Goal: Communication & Community: Answer question/provide support

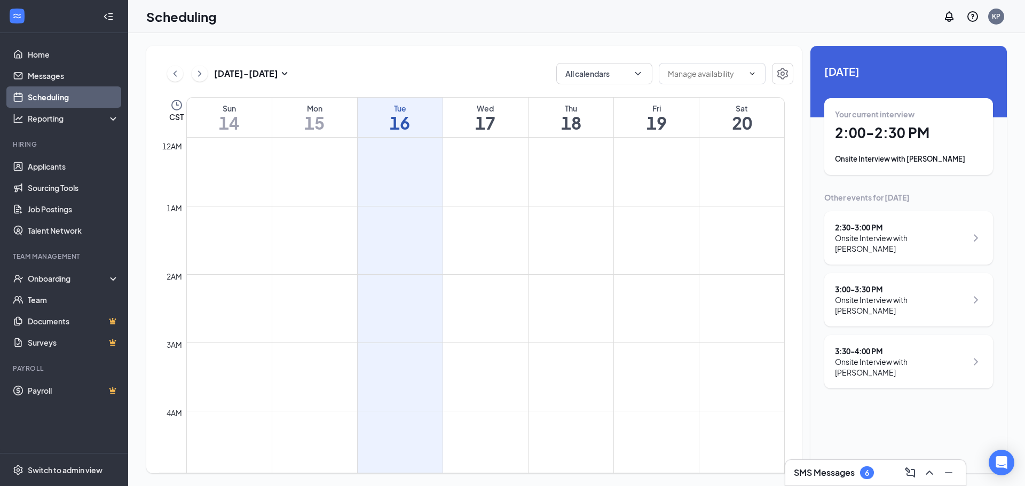
scroll to position [525, 0]
click at [949, 287] on div "3:00 - 3:30 PM Onsite Interview with Shtri Davis" at bounding box center [908, 300] width 147 height 32
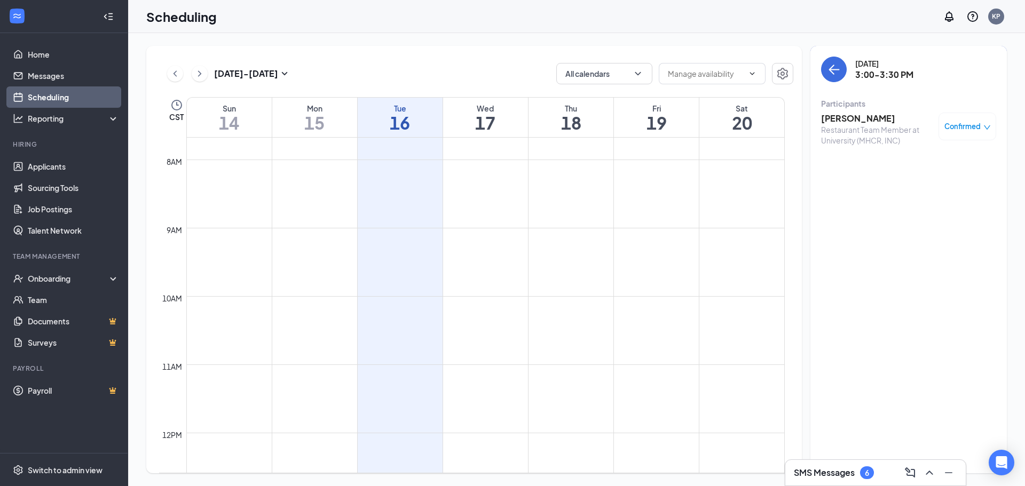
click at [840, 115] on h3 "Shtri Davis" at bounding box center [877, 119] width 112 height 12
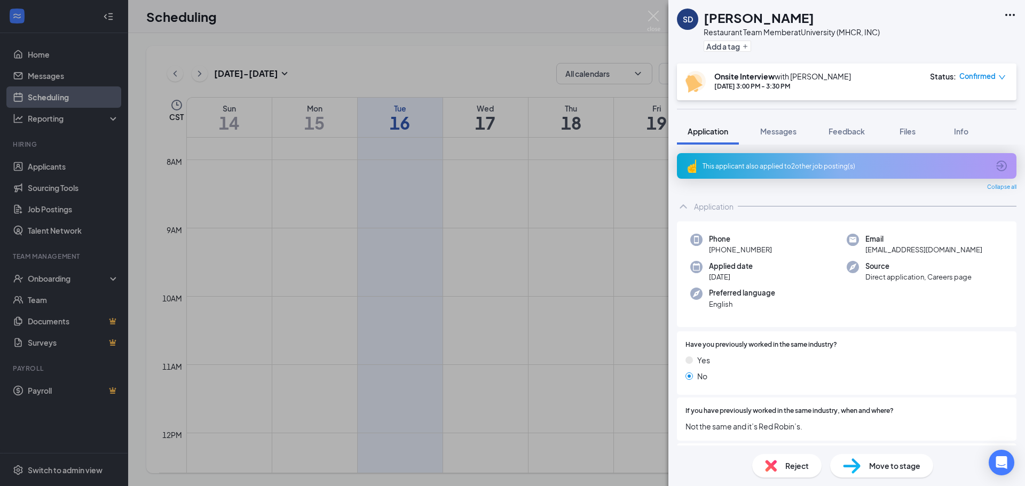
click at [1014, 18] on icon "Ellipses" at bounding box center [1009, 15] width 13 height 13
click at [967, 36] on link "View full application" at bounding box center [951, 39] width 115 height 11
click at [660, 17] on div "SD Shtri Davis Restaurant Team Member at University (MHCR, INC) Add a tag Onsit…" at bounding box center [512, 243] width 1025 height 486
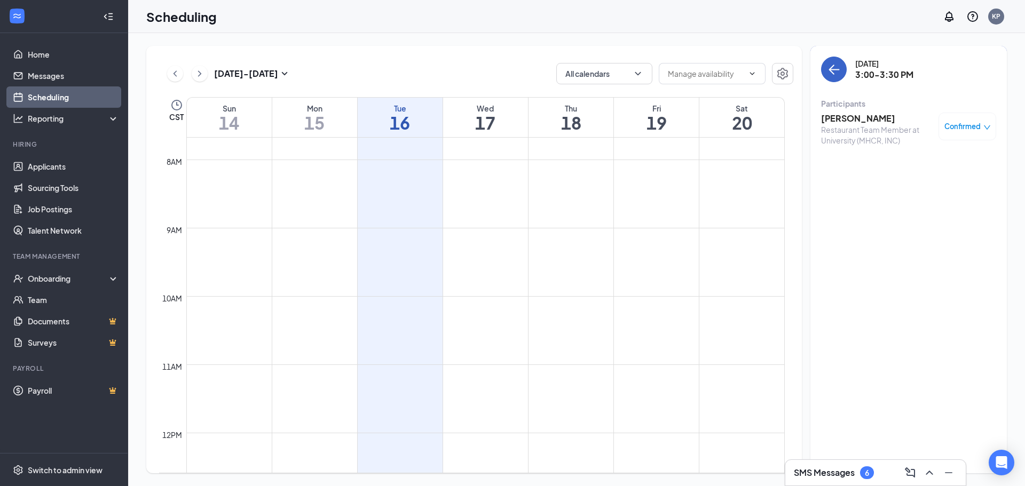
click at [831, 65] on icon "ArrowLeft" at bounding box center [833, 69] width 13 height 13
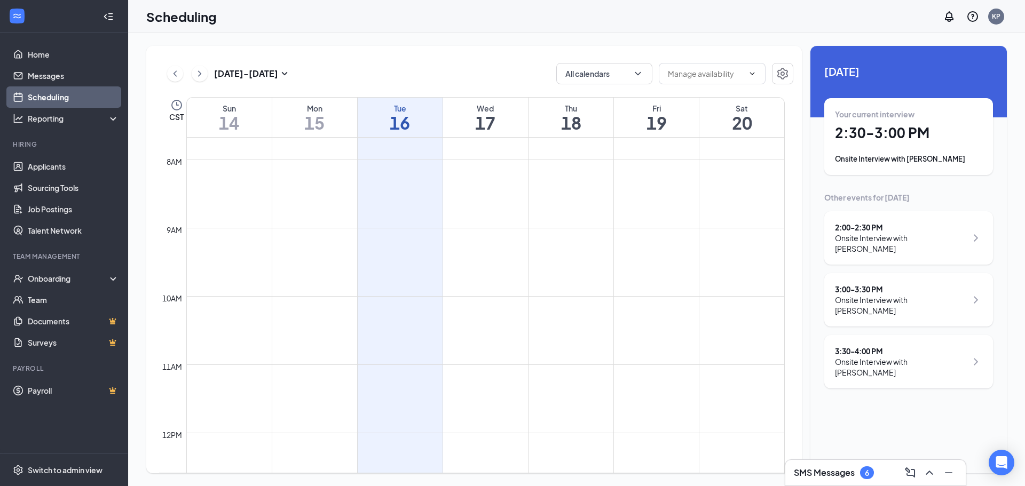
click at [942, 155] on div "Onsite Interview with Danaja Dillard" at bounding box center [908, 159] width 147 height 11
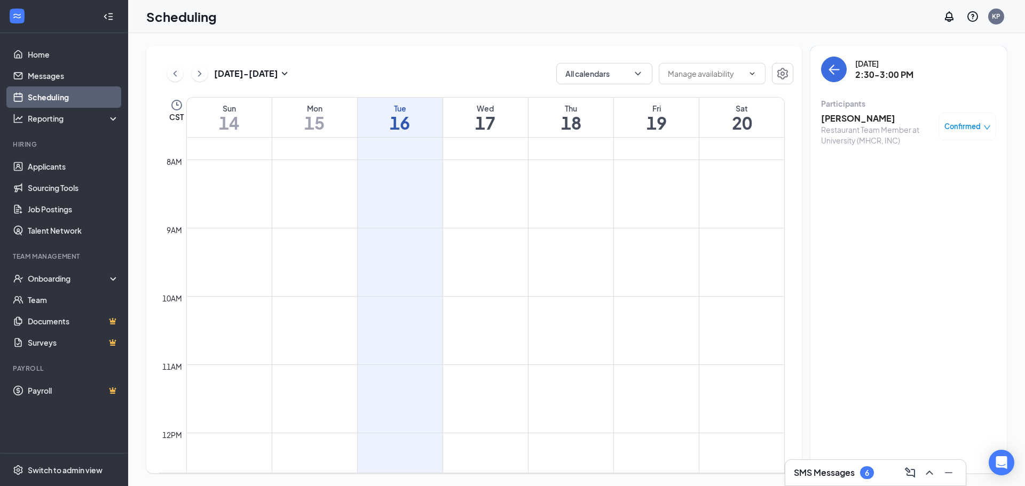
click at [860, 115] on h3 "Danaja Dillard" at bounding box center [877, 119] width 112 height 12
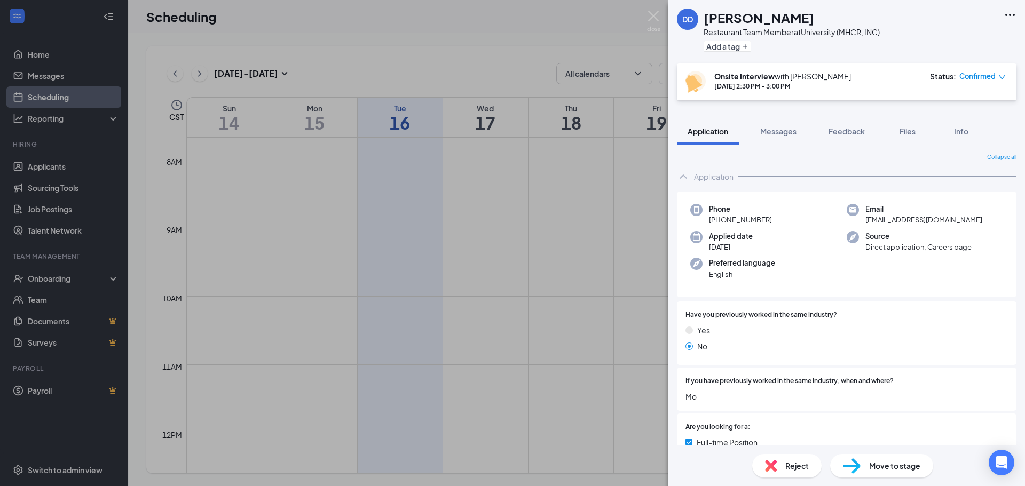
click at [793, 458] on div "Reject" at bounding box center [786, 465] width 69 height 23
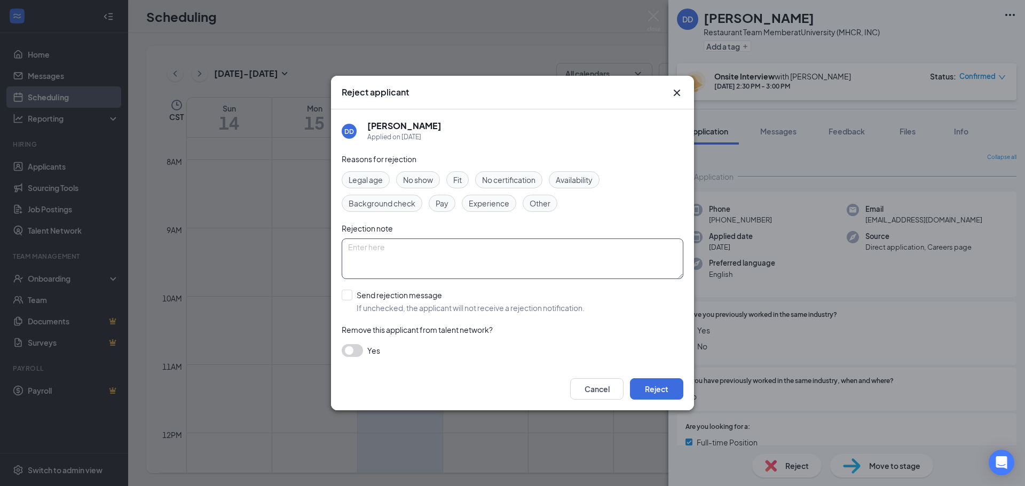
click at [431, 251] on textarea at bounding box center [513, 259] width 342 height 41
click at [424, 178] on span "No show" at bounding box center [418, 180] width 30 height 12
click at [349, 301] on input "Send rejection message If unchecked, the applicant will not receive a rejection…" at bounding box center [463, 301] width 243 height 23
checkbox input "true"
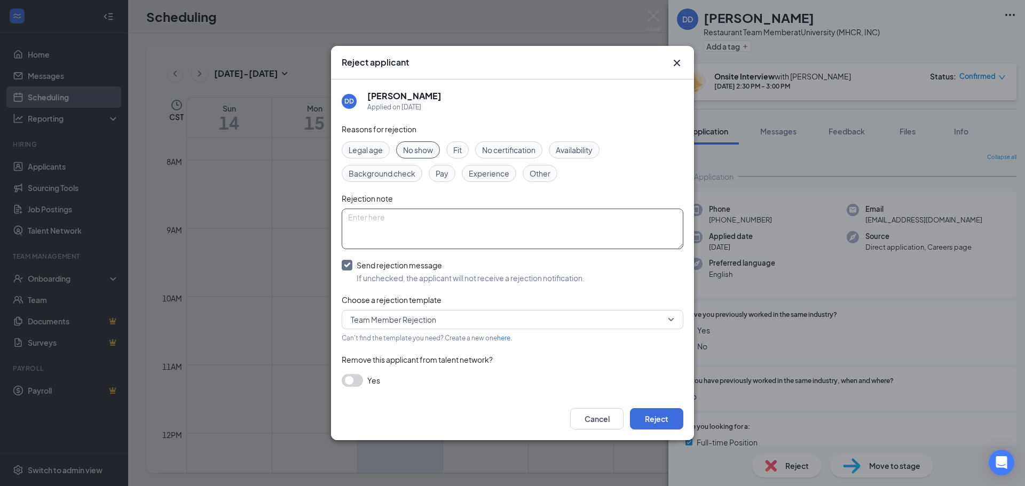
click at [418, 228] on textarea at bounding box center [513, 229] width 342 height 41
type textarea "No show"
click at [498, 388] on div "Reasons for rejection Legal age No show Fit No certification Availability Backg…" at bounding box center [513, 260] width 342 height 275
click at [640, 422] on button "Reject" at bounding box center [656, 418] width 53 height 21
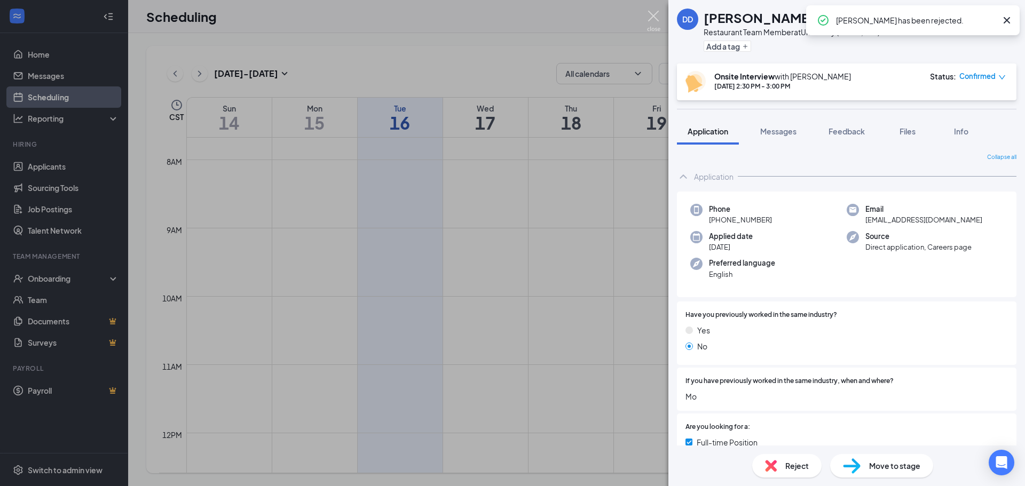
click at [657, 21] on img at bounding box center [653, 21] width 13 height 21
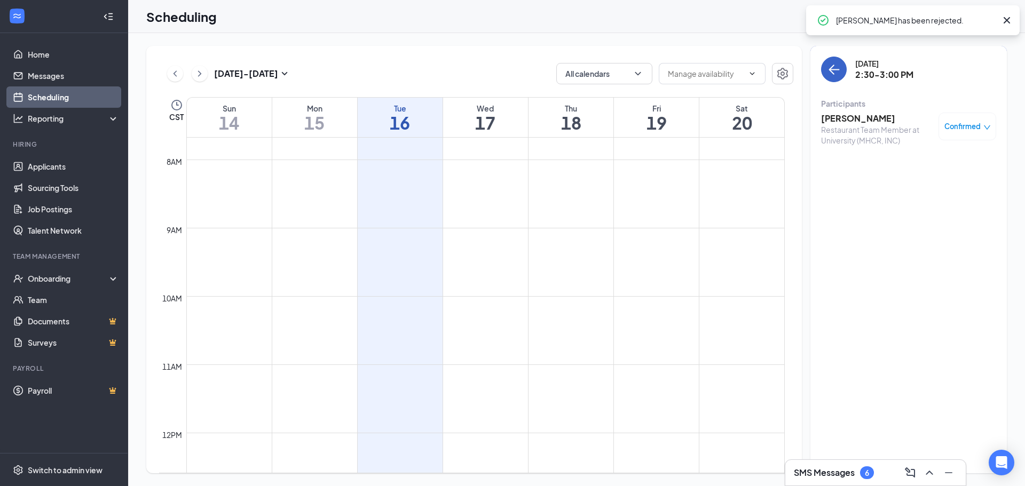
click at [836, 68] on icon "ArrowLeft" at bounding box center [833, 69] width 13 height 13
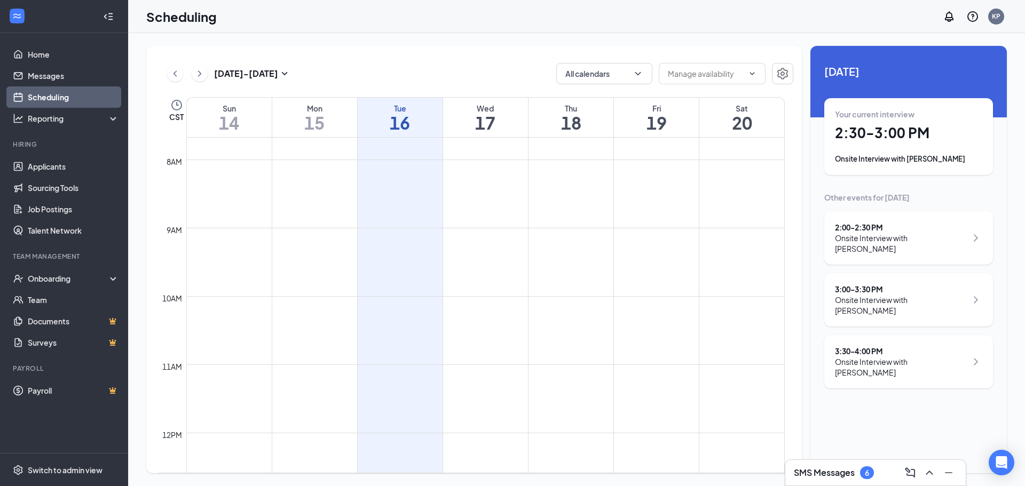
click at [936, 239] on div "Onsite Interview with Issices Dillard" at bounding box center [901, 243] width 132 height 21
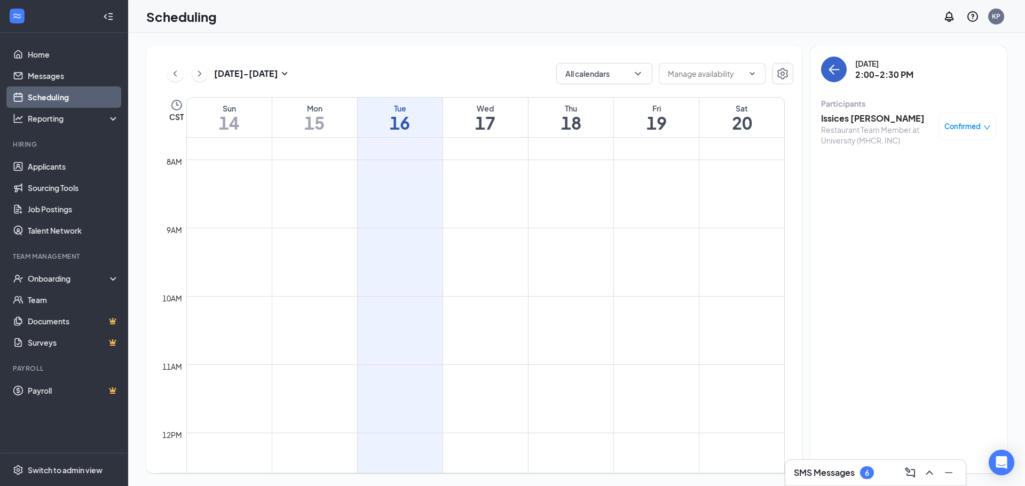
click at [826, 71] on button "back-button" at bounding box center [834, 70] width 26 height 26
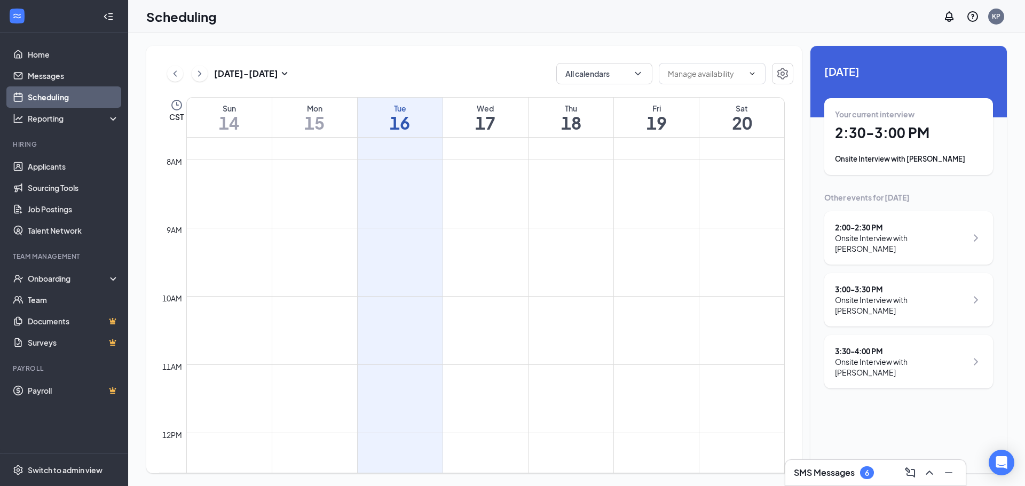
click at [917, 222] on div "2:00 - 2:30 PM" at bounding box center [901, 227] width 132 height 11
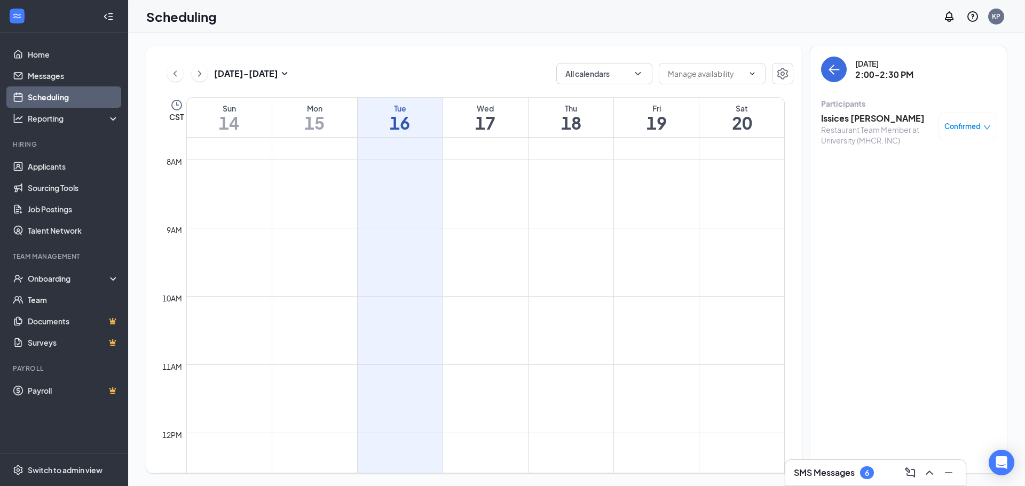
click at [832, 475] on h3 "SMS Messages" at bounding box center [823, 473] width 61 height 12
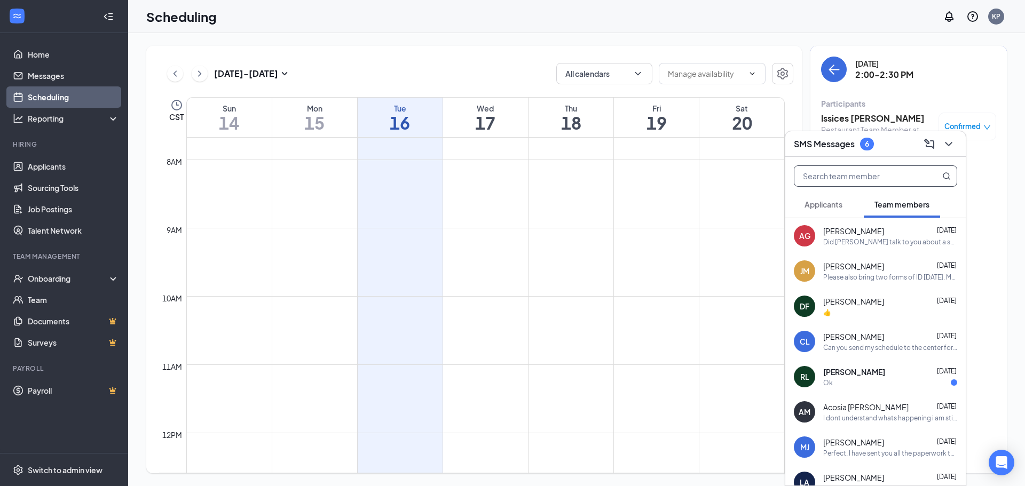
click at [860, 177] on input "text" at bounding box center [857, 176] width 126 height 20
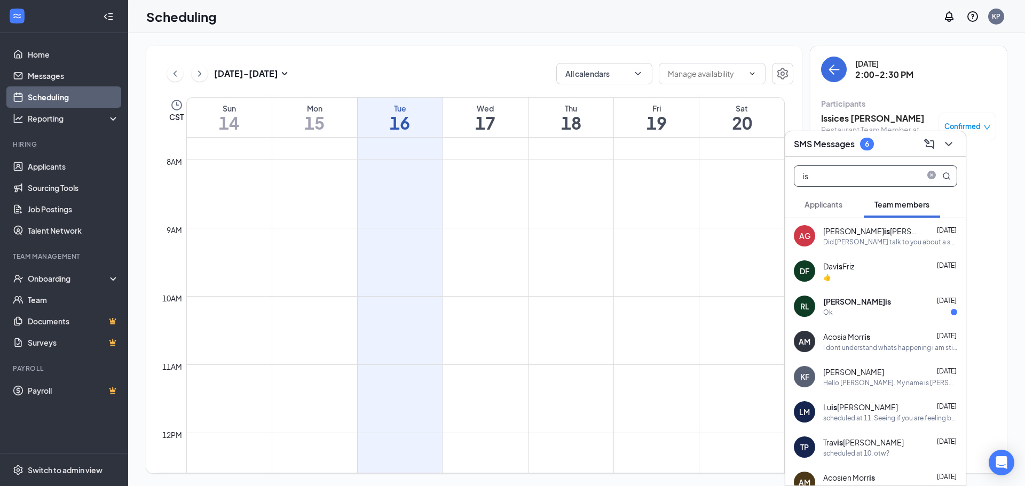
type input "i"
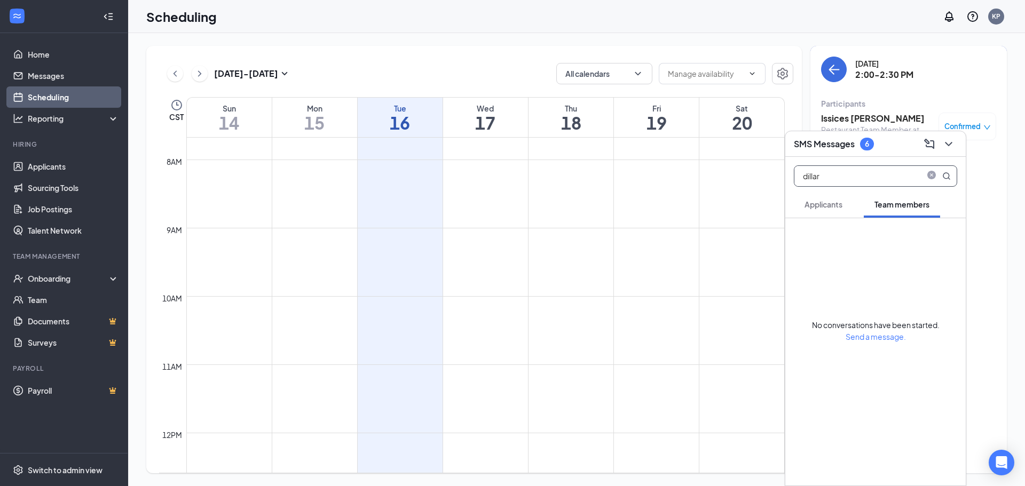
click at [827, 207] on span "Applicants" at bounding box center [823, 205] width 38 height 10
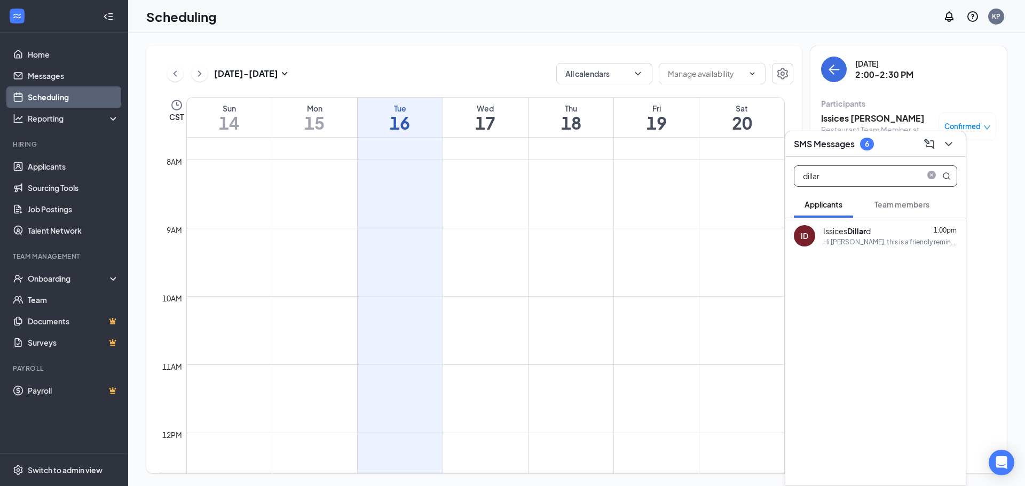
click at [861, 177] on input "dillar" at bounding box center [857, 176] width 126 height 20
type input "dillard"
click at [858, 240] on div "Hi Issices Dillard, this is a friendly reminder. Your meeting with Culver's for…" at bounding box center [890, 241] width 134 height 9
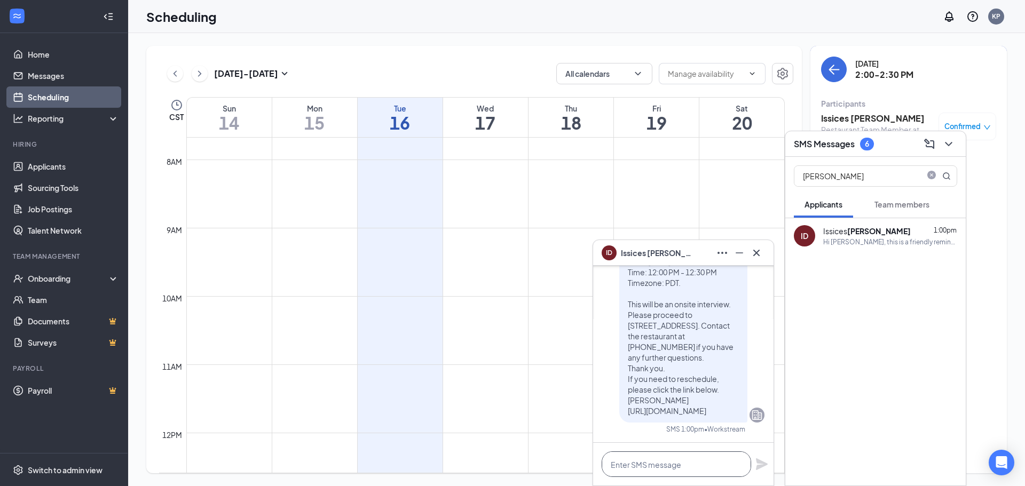
click at [622, 459] on textarea at bounding box center [675, 464] width 149 height 26
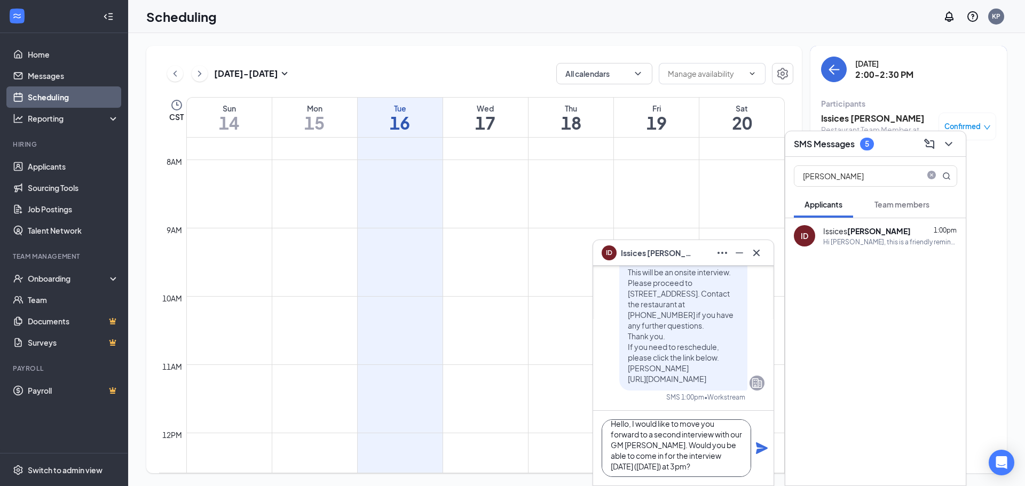
scroll to position [12, 0]
type textarea "Hello, I would like to move you forward to a second interview with our GM Ken. …"
click at [762, 449] on icon "Plane" at bounding box center [762, 448] width 12 height 12
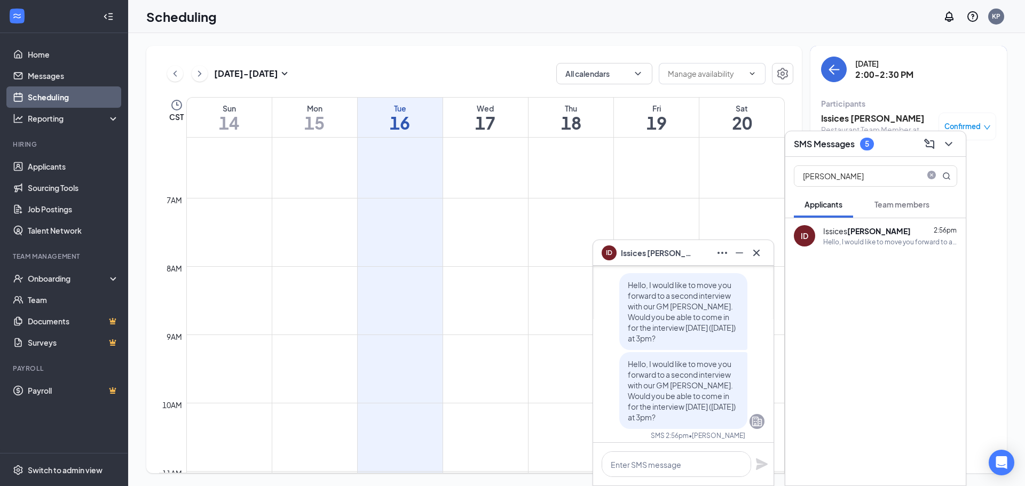
scroll to position [0, 0]
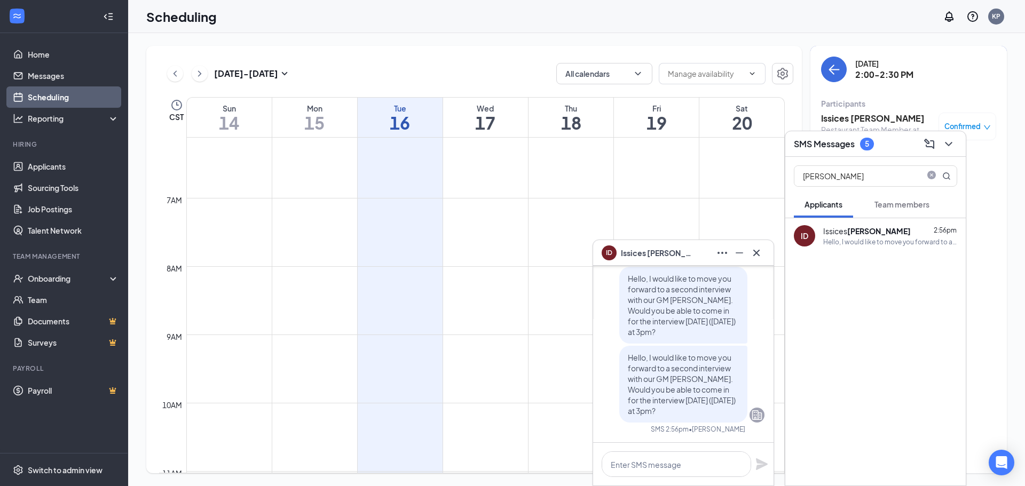
click at [703, 433] on span "• Ken Peterson" at bounding box center [716, 429] width 57 height 9
click at [706, 430] on span "• Ken Peterson" at bounding box center [716, 429] width 57 height 9
click at [908, 200] on span "Team members" at bounding box center [901, 205] width 55 height 10
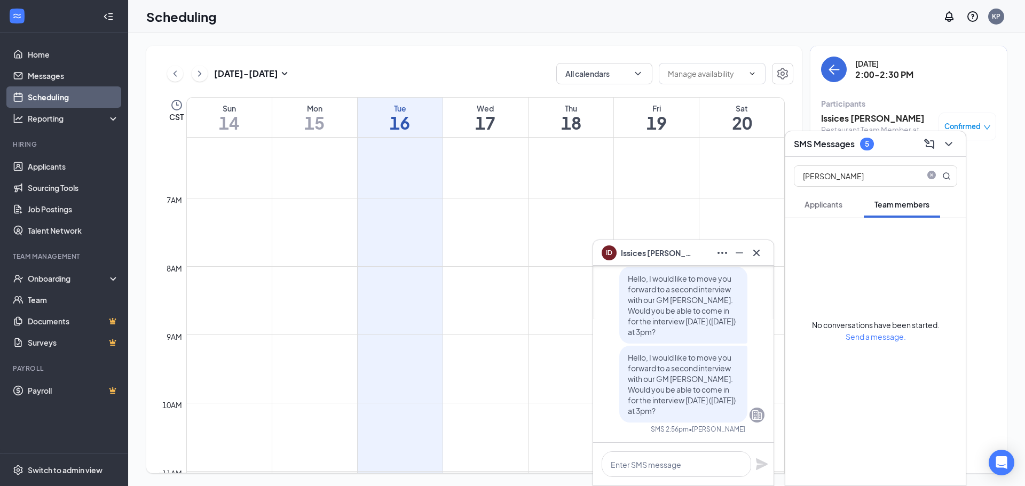
click at [956, 143] on button at bounding box center [948, 144] width 17 height 17
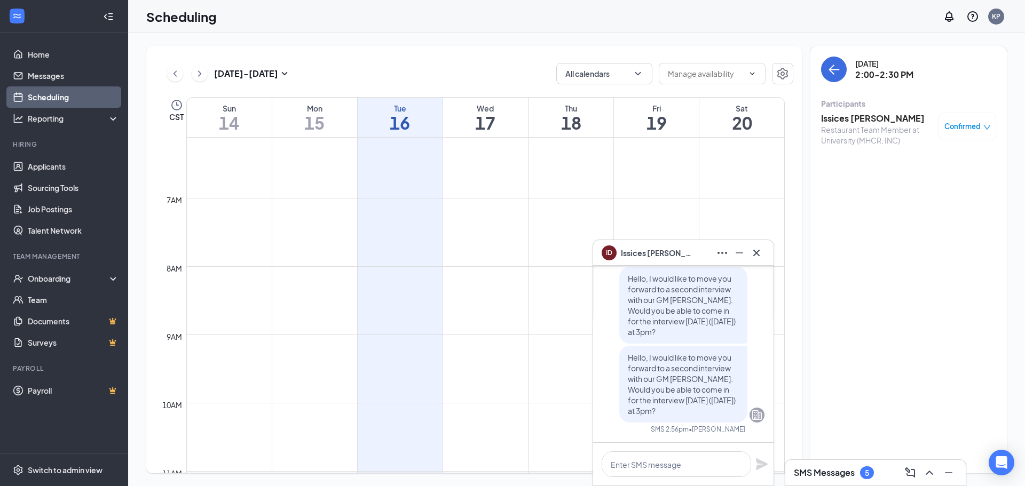
click at [856, 473] on div "SMS Messages 5" at bounding box center [833, 472] width 80 height 13
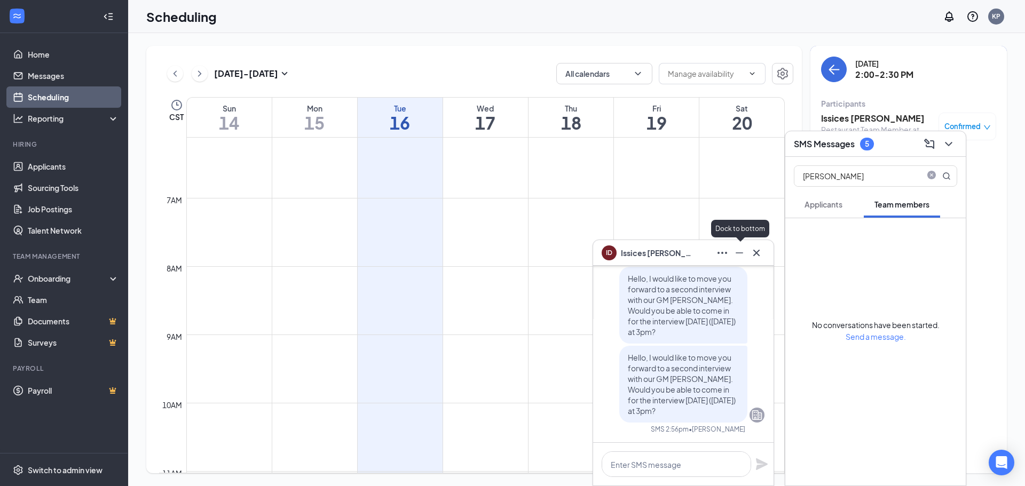
click at [756, 254] on icon "Cross" at bounding box center [756, 253] width 13 height 13
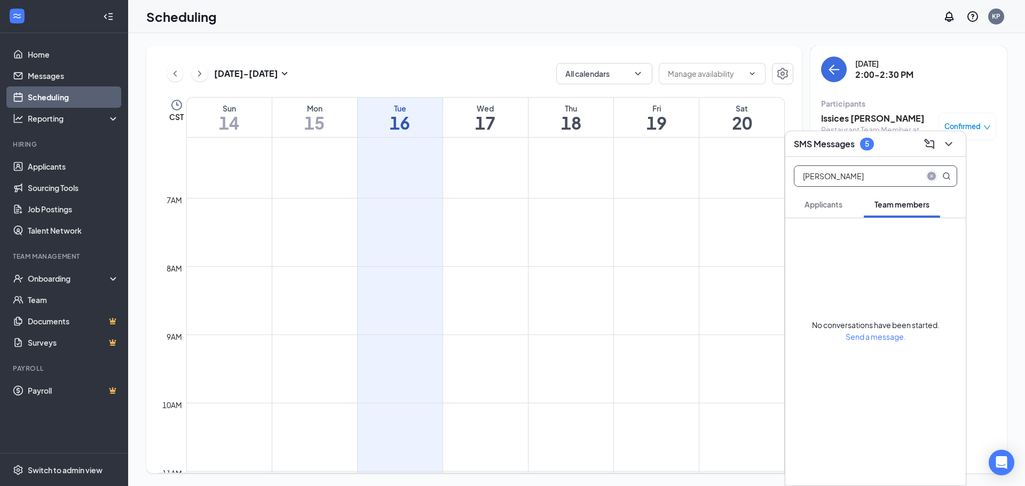
click at [927, 172] on icon "close-circle" at bounding box center [931, 176] width 9 height 9
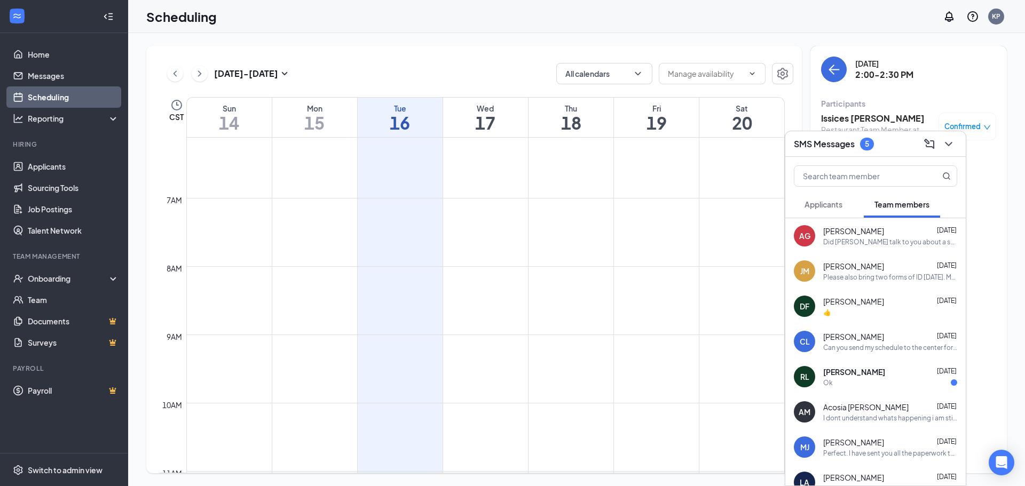
click at [871, 107] on div "Participants" at bounding box center [908, 103] width 175 height 11
click at [955, 145] on button at bounding box center [948, 144] width 17 height 17
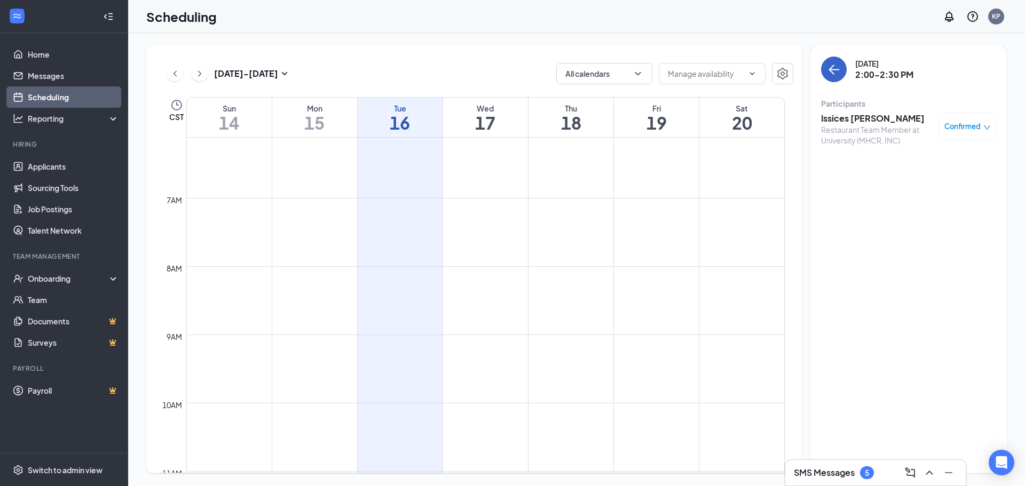
click at [832, 75] on icon "ArrowLeft" at bounding box center [833, 69] width 13 height 13
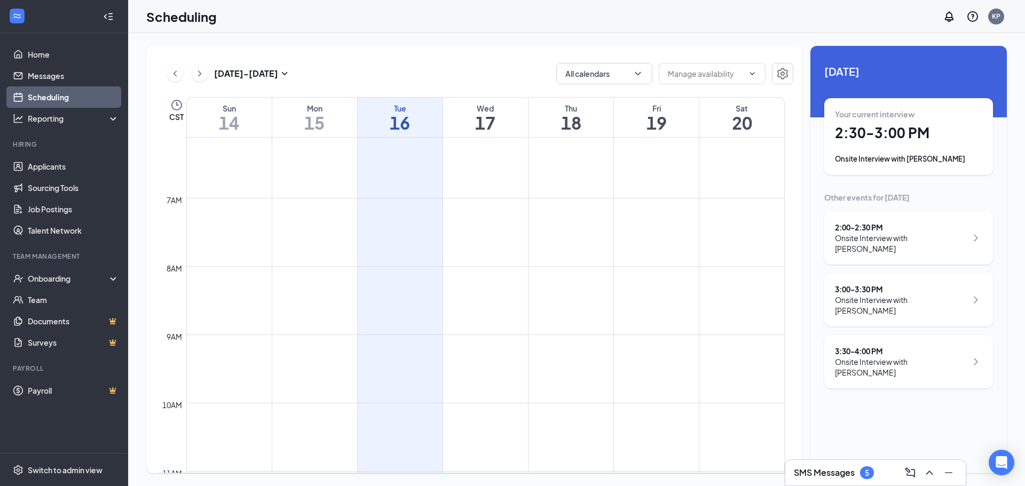
click at [941, 295] on div "Onsite Interview with Shtri Davis" at bounding box center [901, 305] width 132 height 21
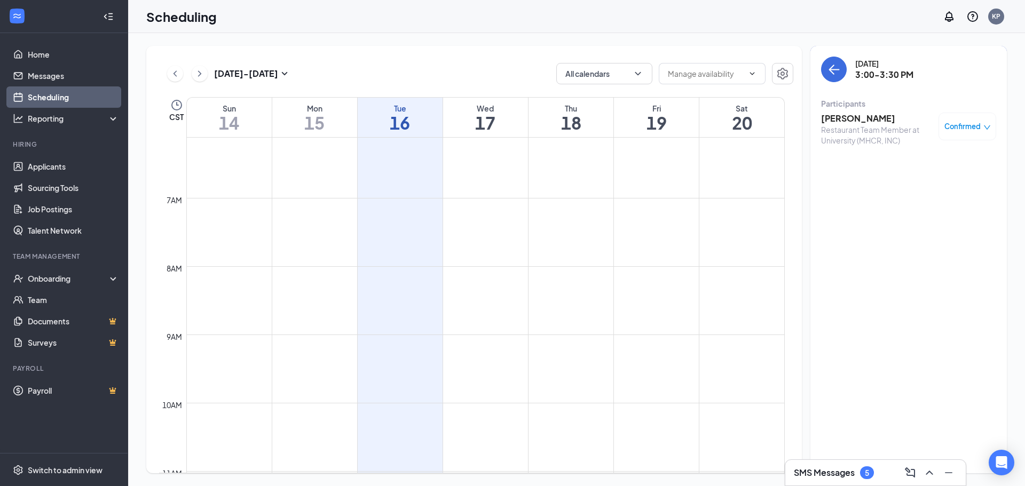
click at [839, 119] on h3 "Shtri Davis" at bounding box center [877, 119] width 112 height 12
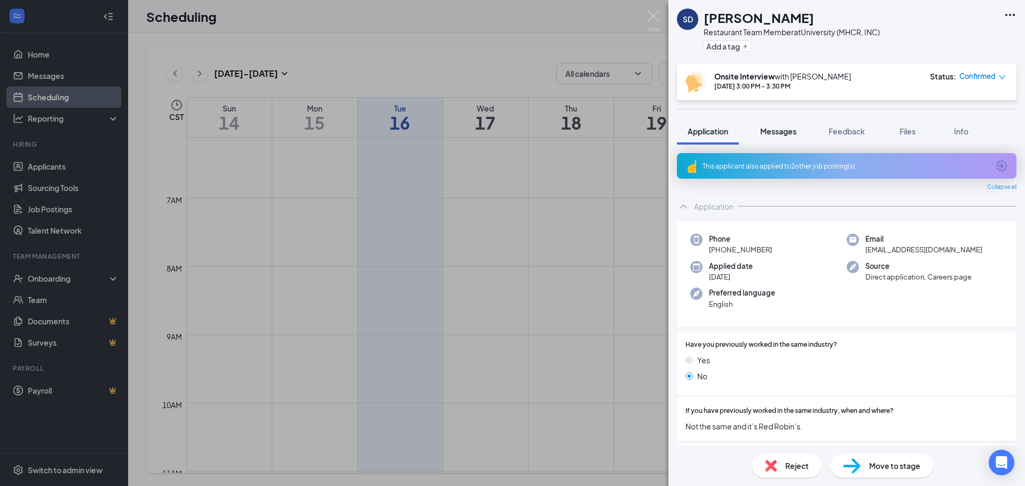
click at [776, 131] on span "Messages" at bounding box center [778, 131] width 36 height 10
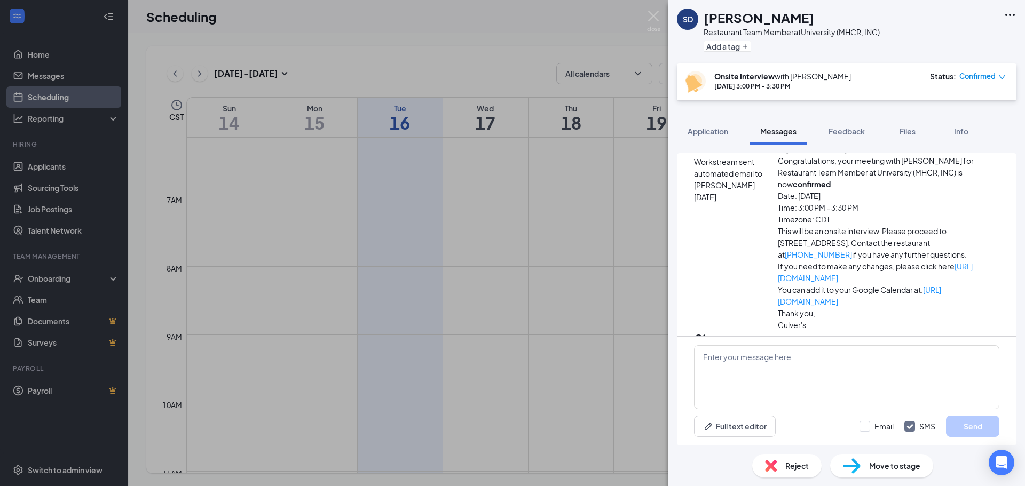
scroll to position [314, 0]
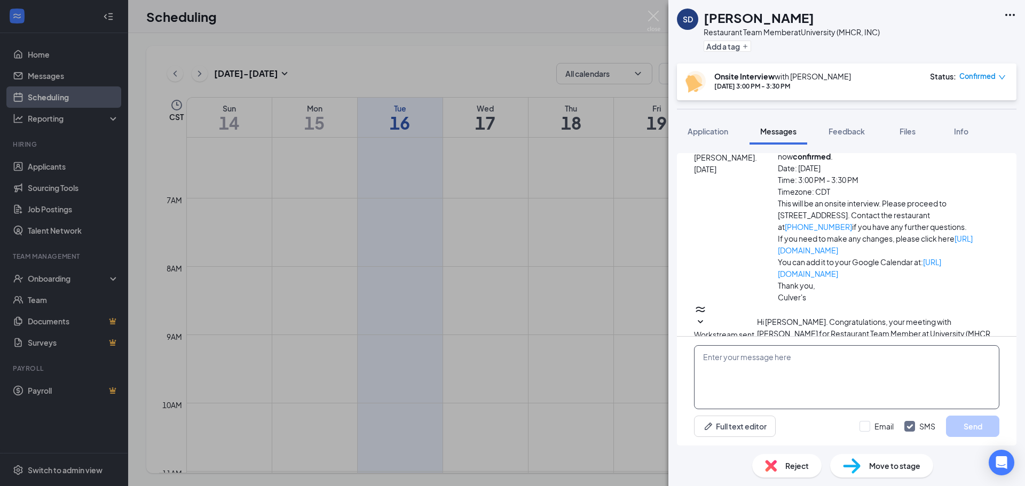
click at [853, 364] on textarea at bounding box center [846, 377] width 305 height 64
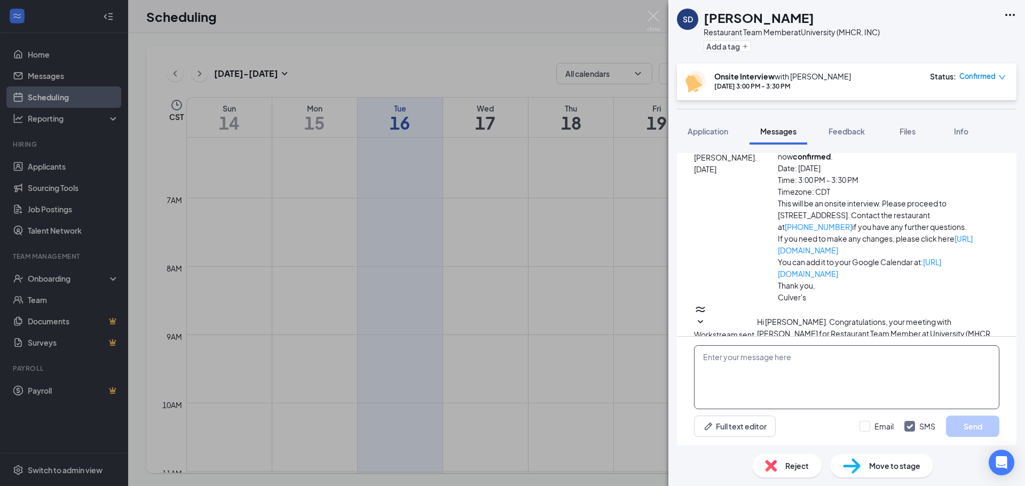
click at [830, 372] on textarea at bounding box center [846, 377] width 305 height 64
type textarea "O"
type textarea "W"
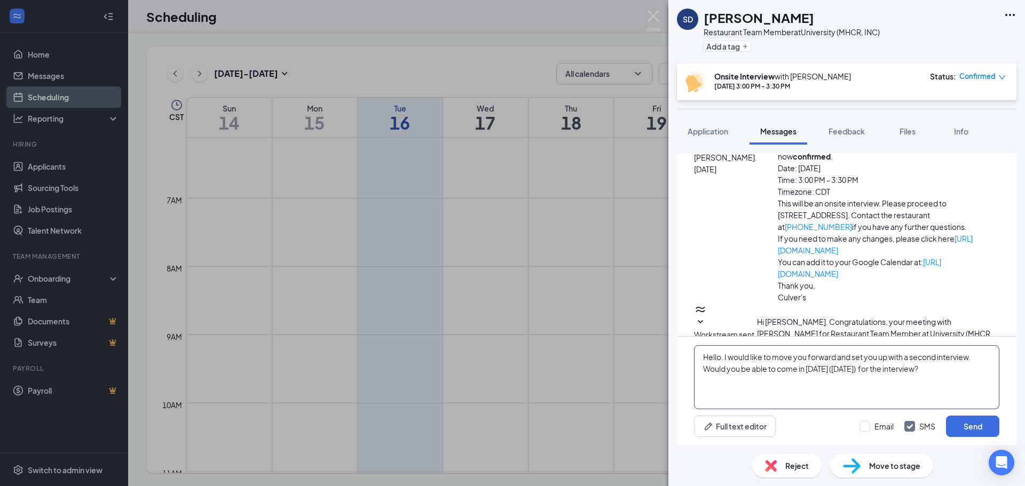
click at [720, 357] on textarea "Hello. I would like to move you forward and set you up with a second interview.…" at bounding box center [846, 377] width 305 height 64
click at [755, 362] on textarea "Hello. I would like to move you forward and set you up with a second interview.…" at bounding box center [846, 377] width 305 height 64
click at [941, 375] on textarea "Hello. I would like to move you forward and set you up with a second interview.…" at bounding box center [846, 377] width 305 height 64
click at [980, 359] on textarea "Hello. I would like to move you forward and set you up with a second interview.…" at bounding box center [846, 377] width 305 height 64
click at [965, 369] on textarea "Hello. I would like to move you forward and set you up with a second interview.…" at bounding box center [846, 377] width 305 height 64
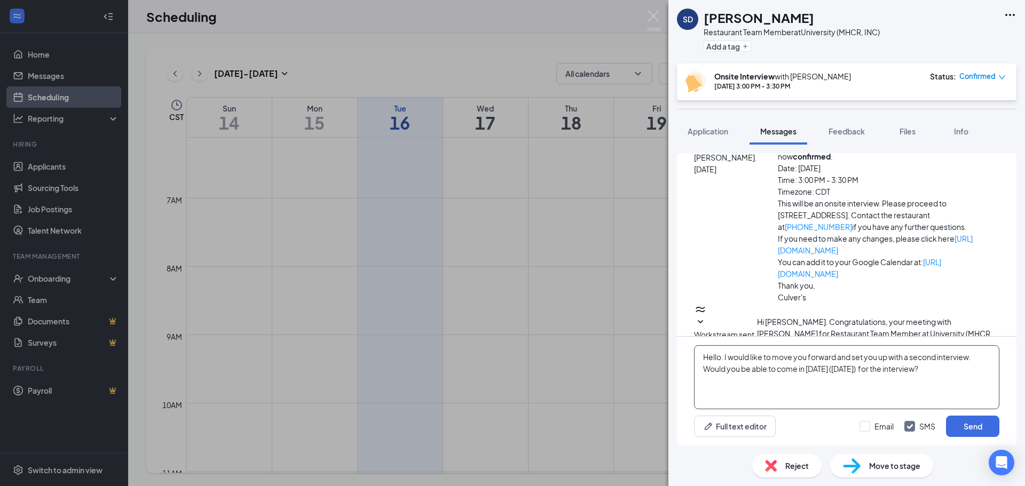
click at [977, 354] on textarea "Hello. I would like to move you forward and set you up with a second interview.…" at bounding box center [846, 377] width 305 height 64
click at [961, 373] on textarea "Hello. I would like to move you forward and set you up with a second interview.…" at bounding box center [846, 377] width 305 height 64
click at [864, 366] on textarea "Hello. I would like to move you forward and set you up with a second interview.…" at bounding box center [846, 377] width 305 height 64
click at [905, 375] on textarea "Hello. I would like to move you forward and set you up with a second interview.…" at bounding box center [846, 377] width 305 height 64
click at [973, 375] on textarea "Hello. I would like to move you forward and set you up with a second interview.…" at bounding box center [846, 377] width 305 height 64
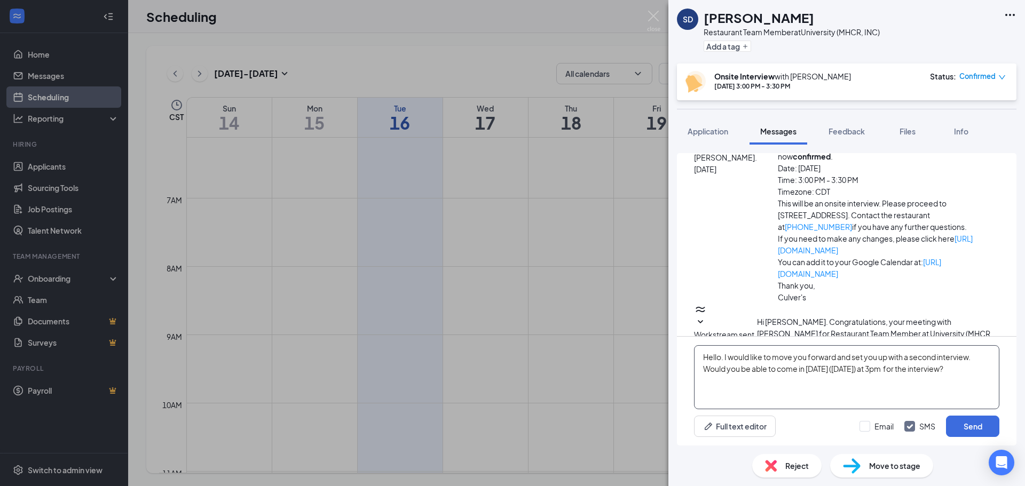
click at [878, 369] on textarea "Hello. I would like to move you forward and set you up with a second interview.…" at bounding box center [846, 377] width 305 height 64
click at [932, 387] on textarea "Hello. I would like to move you forward and set you up with a second interview.…" at bounding box center [846, 377] width 305 height 64
click at [990, 378] on textarea "Hello. I would like to move you forward and set you up with a second interview.…" at bounding box center [846, 377] width 305 height 64
type textarea "Hello. I would like to move you forward and set you up with a second interview.…"
click at [979, 423] on button "Send" at bounding box center [972, 426] width 53 height 21
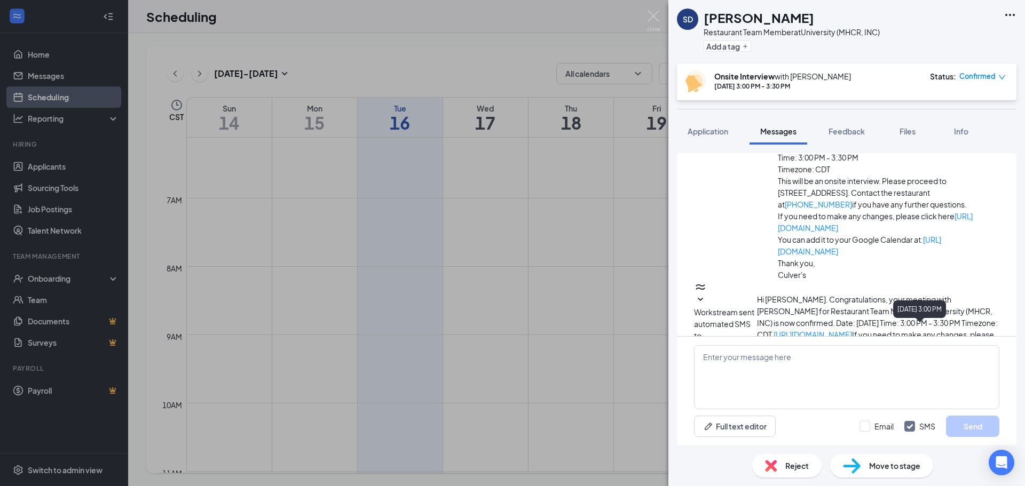
scroll to position [395, 0]
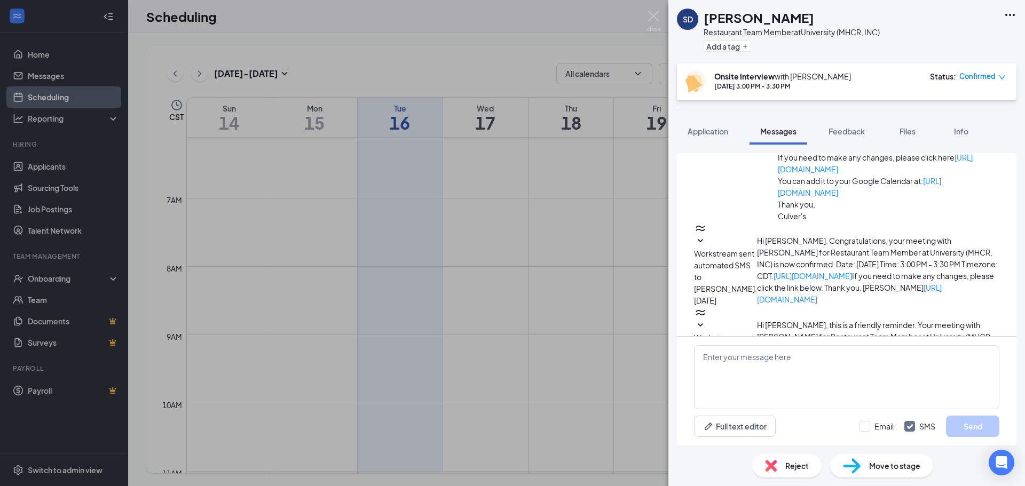
click at [647, 17] on img at bounding box center [653, 21] width 13 height 21
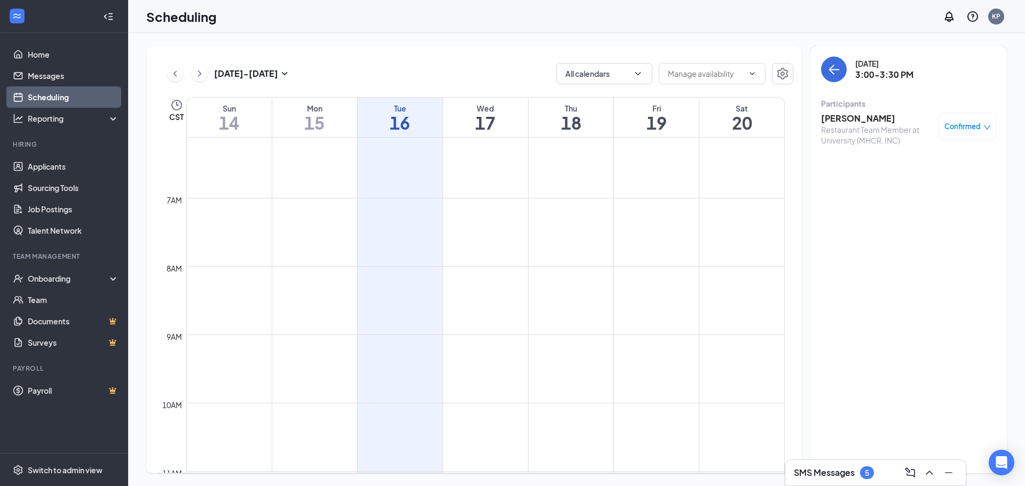
click at [868, 469] on div "5" at bounding box center [867, 472] width 14 height 13
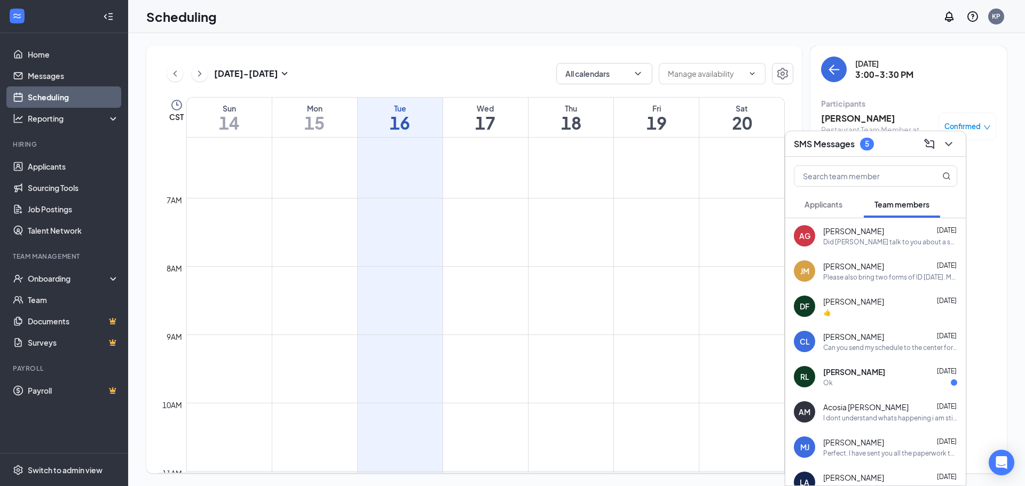
click at [827, 202] on span "Applicants" at bounding box center [823, 205] width 38 height 10
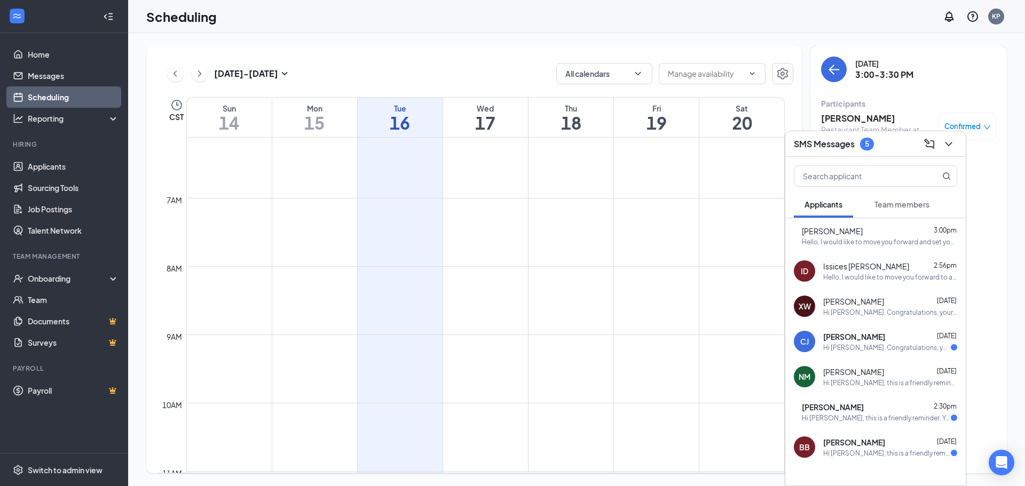
click at [901, 295] on div "XW Xavier Williams Sep 12 Hi Xavier Williams. Congratulations, your meeting wit…" at bounding box center [875, 306] width 180 height 35
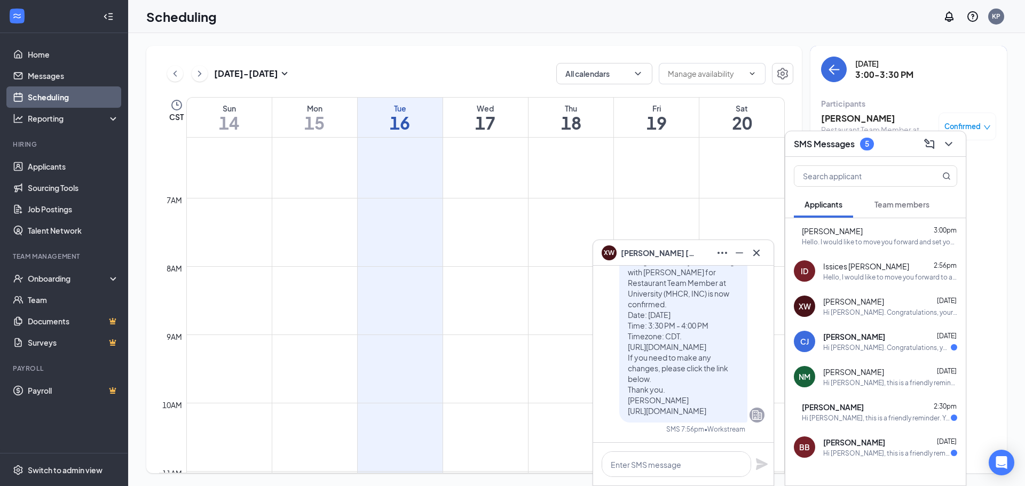
click at [764, 252] on button at bounding box center [756, 252] width 17 height 17
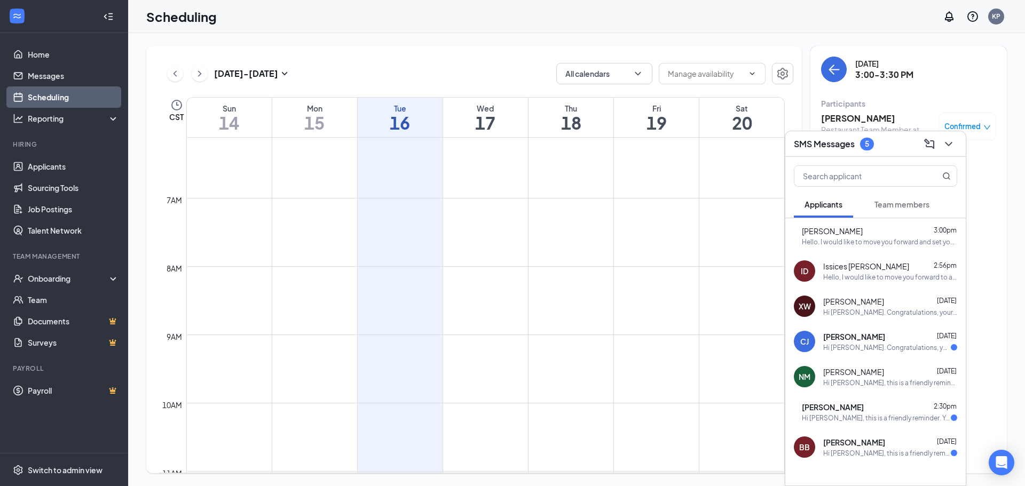
click at [886, 274] on div "Hello, I would like to move you forward to a second interview with our GM Ken. …" at bounding box center [890, 277] width 134 height 9
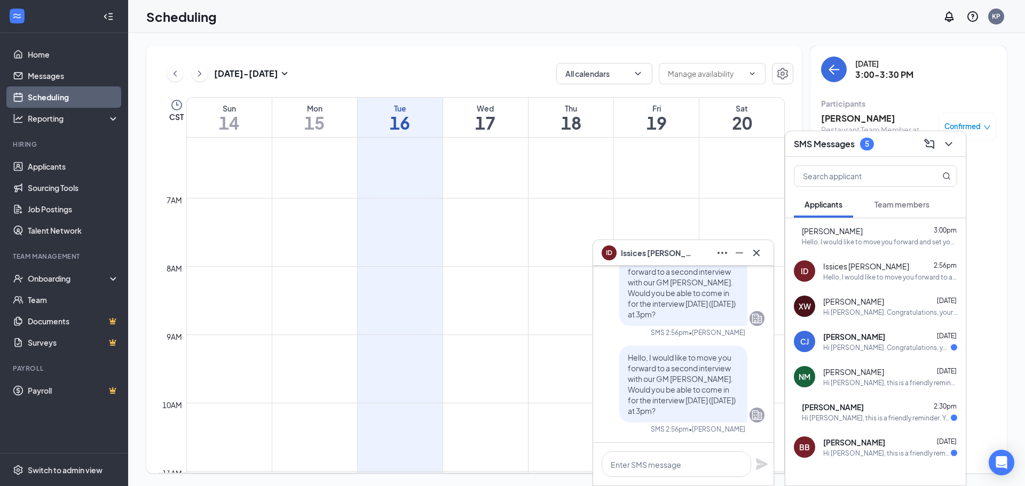
click at [886, 244] on div "Hello. I would like to move you forward and set you up with a second interview.…" at bounding box center [878, 241] width 155 height 9
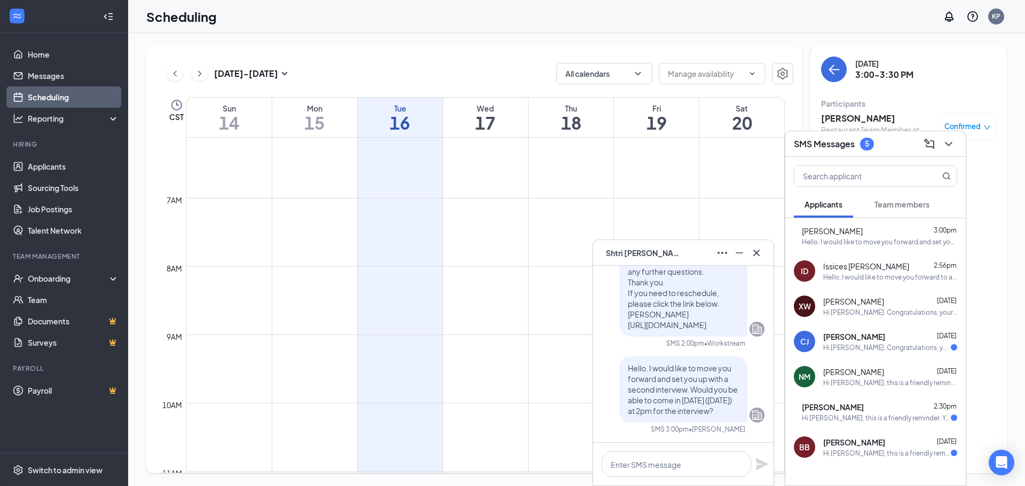
click at [840, 278] on div "Hello, I would like to move you forward to a second interview with our GM Ken. …" at bounding box center [890, 277] width 134 height 9
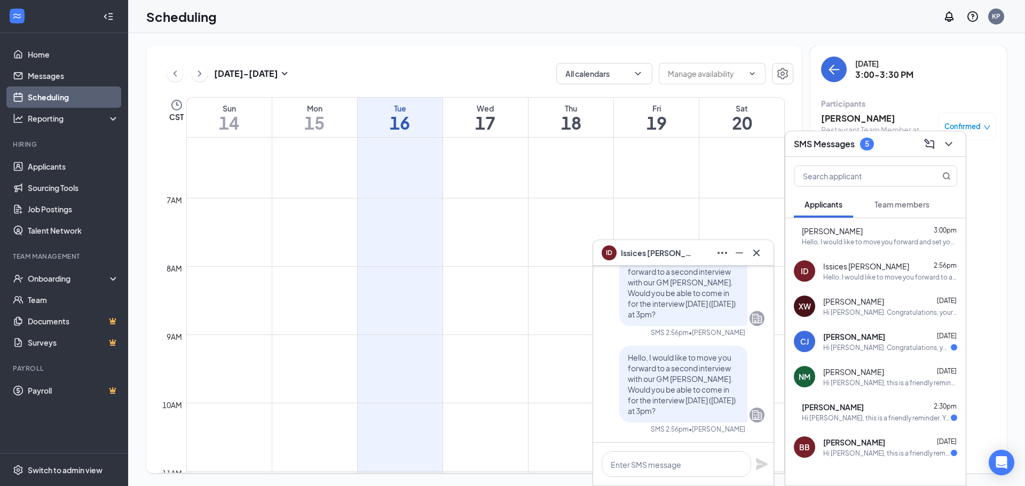
click at [849, 244] on div "Hello. I would like to move you forward and set you up with a second interview.…" at bounding box center [878, 241] width 155 height 9
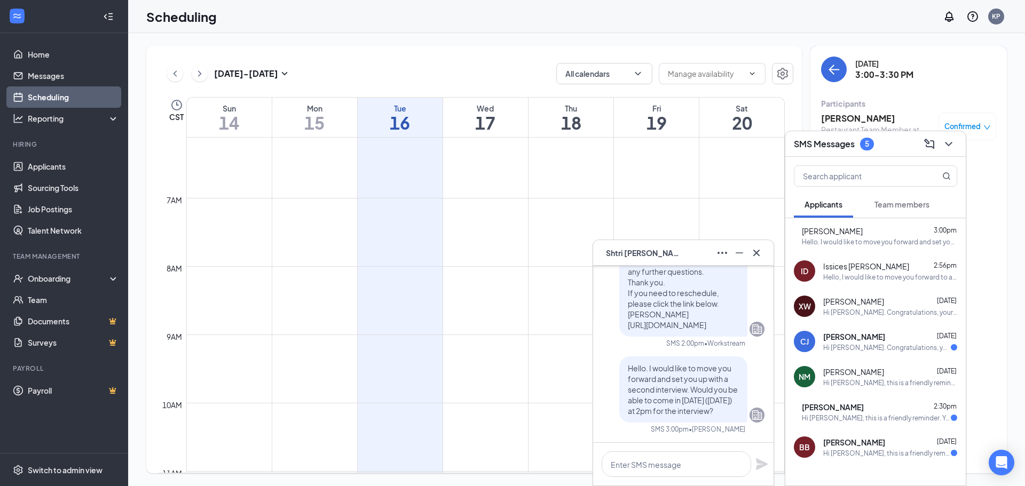
click at [850, 267] on span "Issices Dillard" at bounding box center [866, 266] width 86 height 11
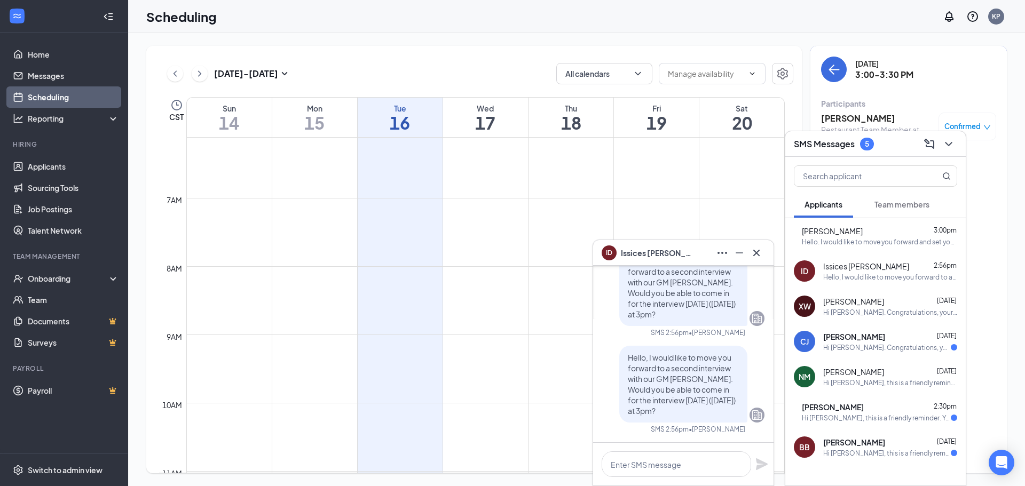
click at [856, 239] on div "Hello. I would like to move you forward and set you up with a second interview.…" at bounding box center [878, 241] width 155 height 9
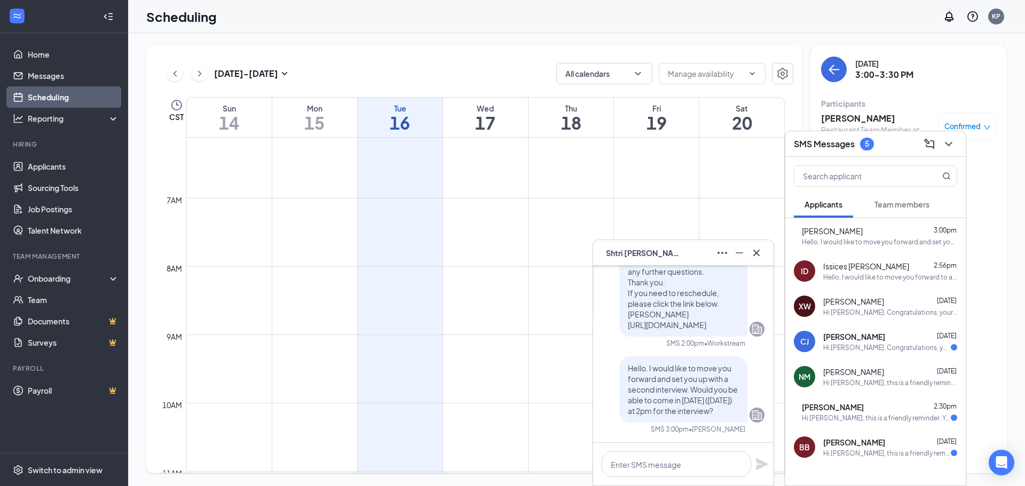
click at [870, 258] on div "ID Issices Dillard 2:56pm Hello, I would like to move you forward to a second i…" at bounding box center [875, 270] width 180 height 35
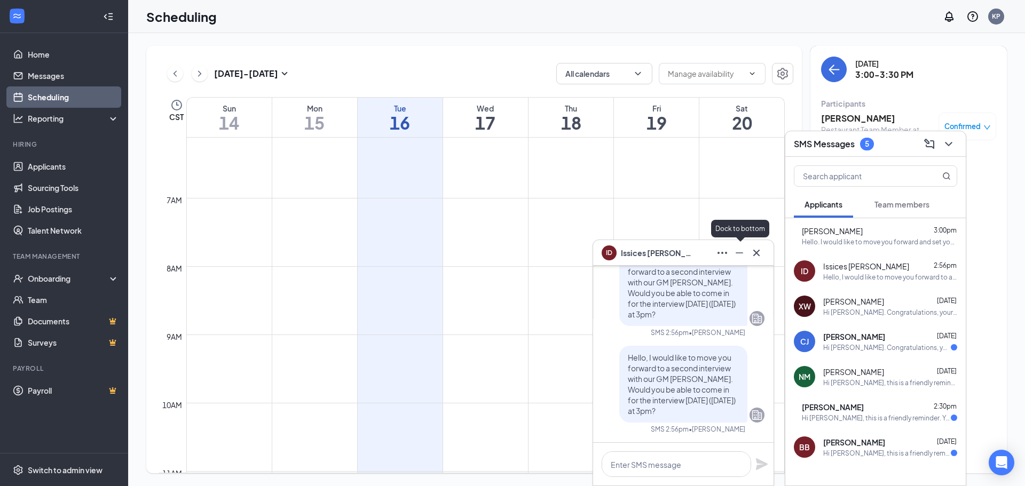
click at [742, 248] on icon "Minimize" at bounding box center [739, 253] width 13 height 13
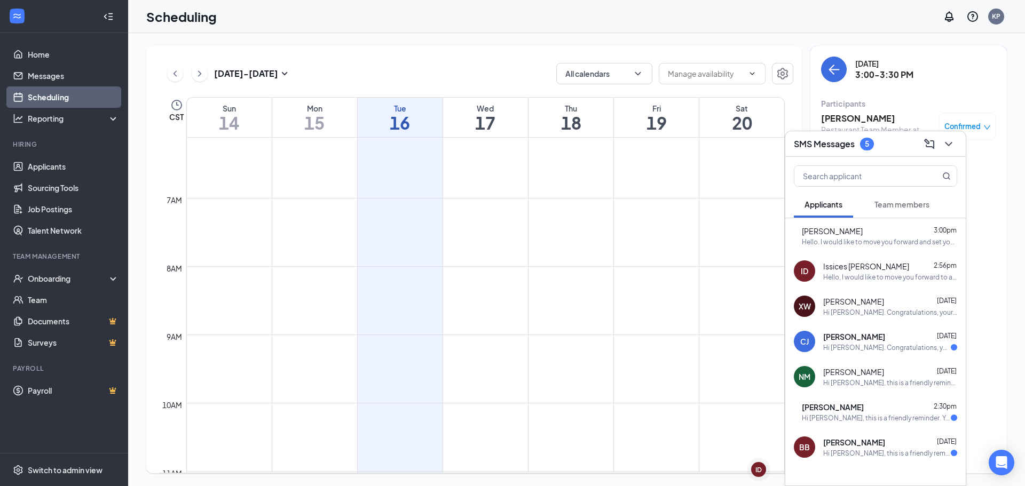
drag, startPoint x: 939, startPoint y: 151, endPoint x: 939, endPoint y: 164, distance: 13.3
drag, startPoint x: 939, startPoint y: 164, endPoint x: 943, endPoint y: 149, distance: 16.1
click at [943, 149] on icon "ChevronDown" at bounding box center [948, 144] width 13 height 13
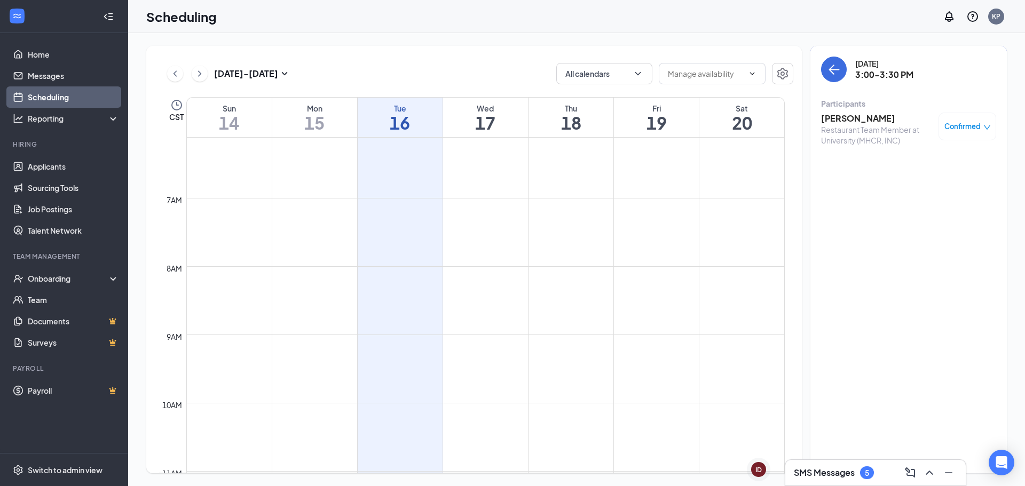
click at [843, 464] on div "SMS Messages 5" at bounding box center [875, 473] width 180 height 26
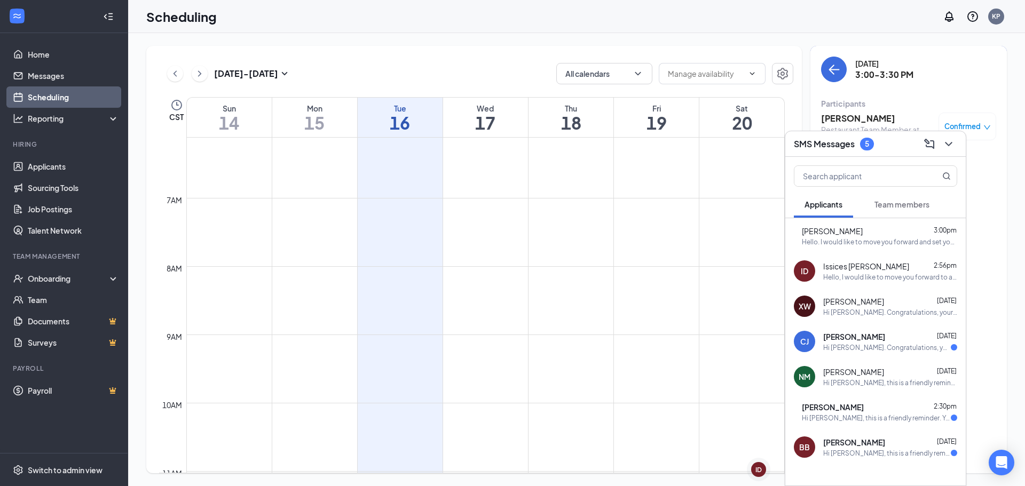
click at [849, 233] on span "Shtri Davis" at bounding box center [831, 231] width 61 height 11
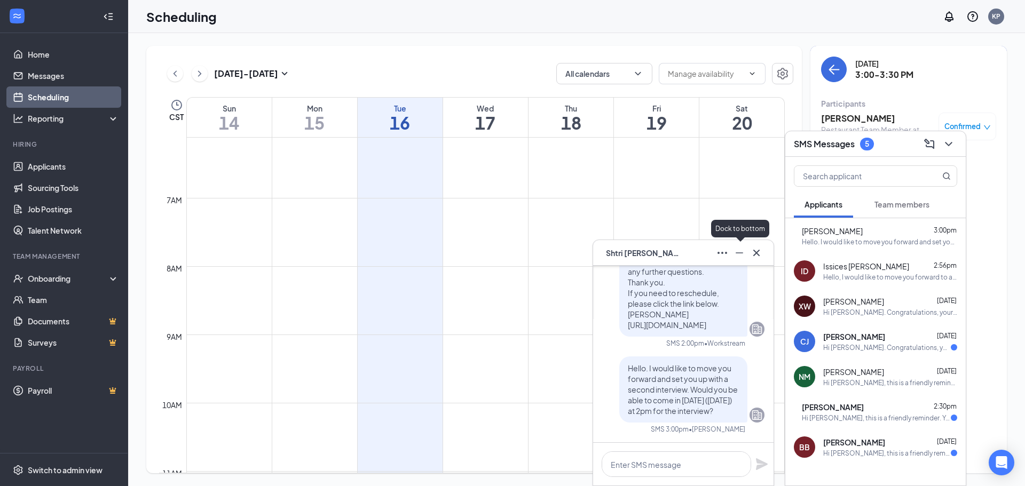
click at [744, 253] on icon "Minimize" at bounding box center [739, 253] width 13 height 13
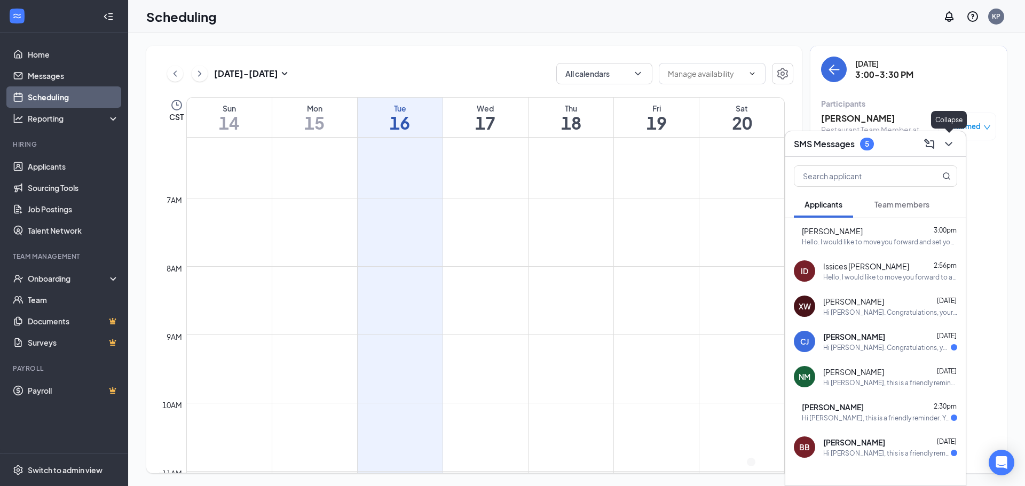
click at [946, 145] on icon "ChevronDown" at bounding box center [948, 144] width 13 height 13
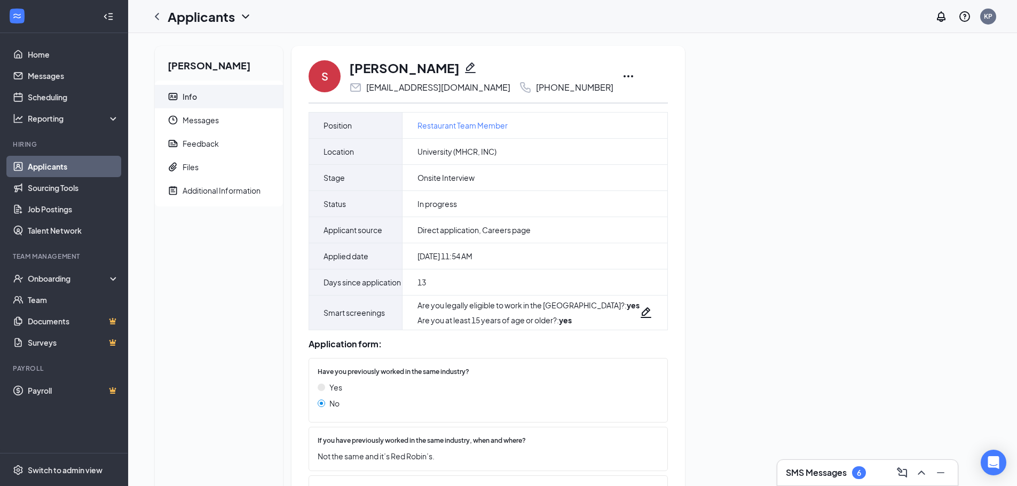
click at [623, 76] on icon "Ellipses" at bounding box center [628, 76] width 10 height 2
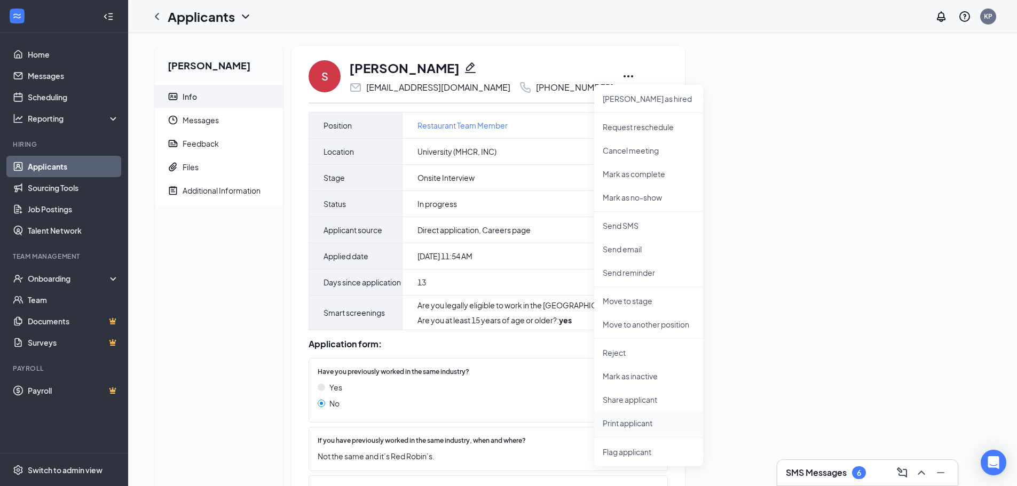
click at [626, 417] on li "Print applicant" at bounding box center [648, 422] width 109 height 23
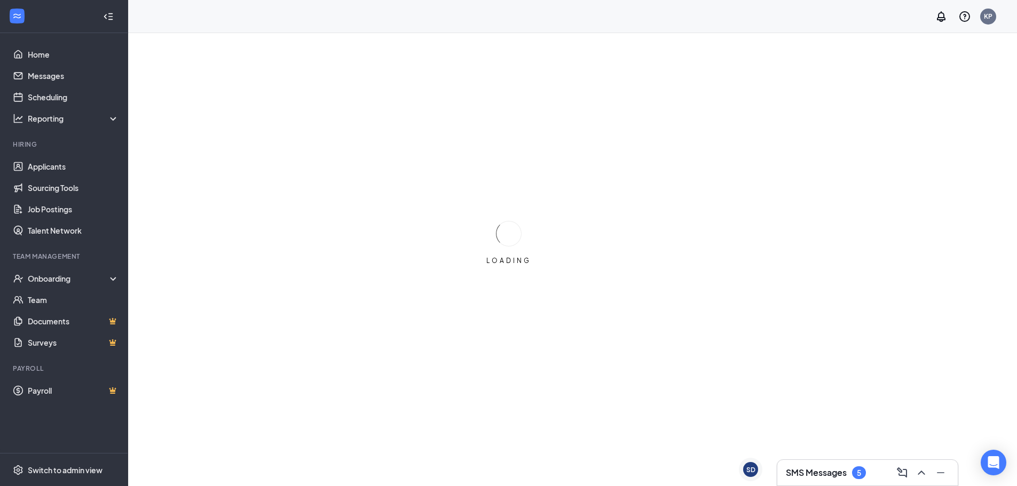
click at [835, 474] on h3 "SMS Messages" at bounding box center [815, 473] width 61 height 12
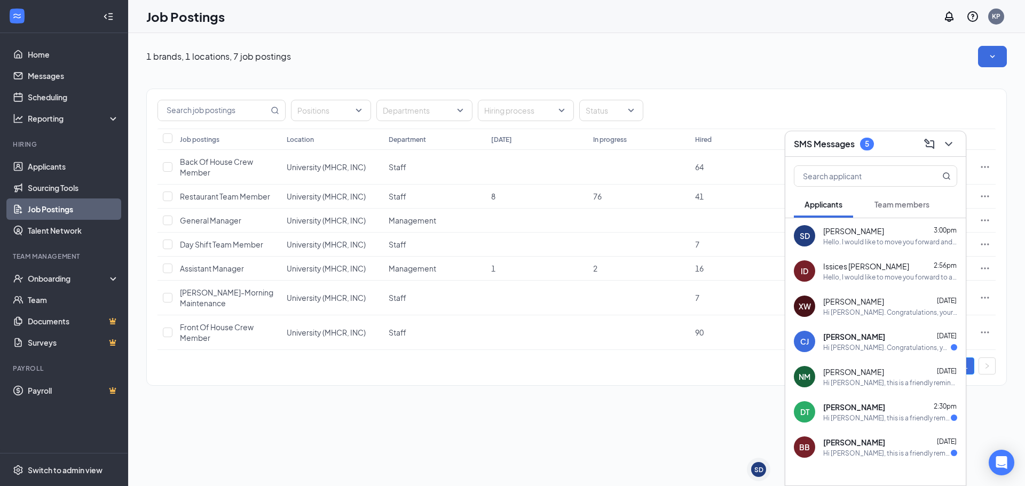
click at [909, 239] on div "Hello. I would like to move you forward and set you up with a second interview.…" at bounding box center [890, 241] width 134 height 9
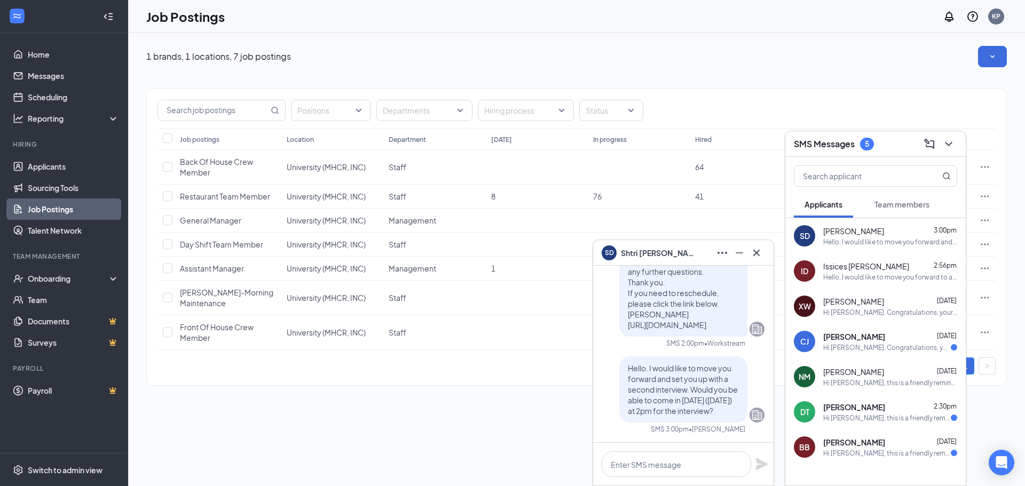
click at [893, 266] on div "Issices [PERSON_NAME] 2:56pm" at bounding box center [890, 266] width 134 height 11
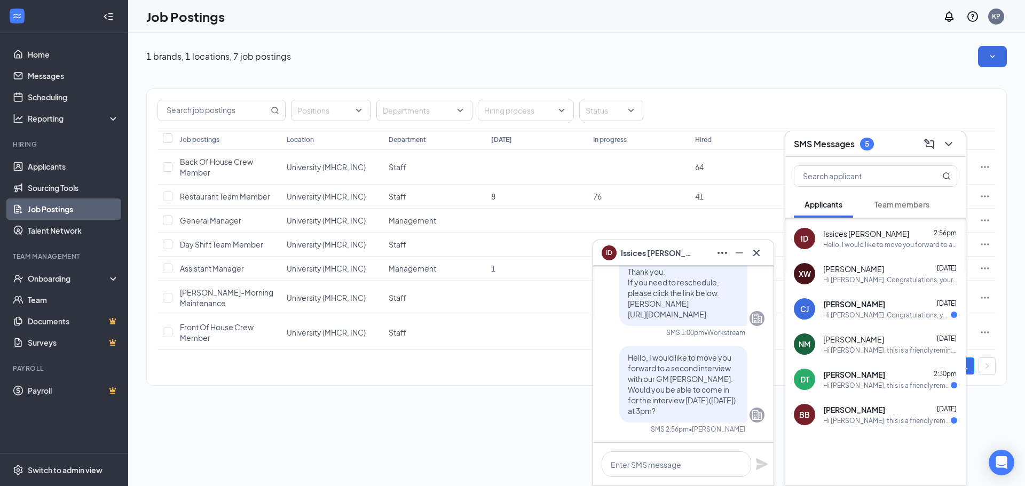
click at [931, 198] on button "Team members" at bounding box center [901, 204] width 76 height 27
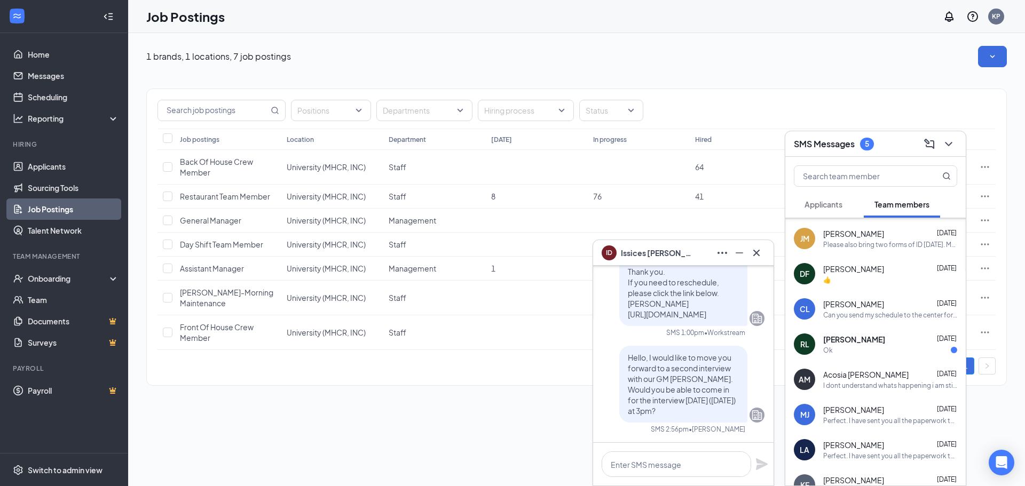
click at [906, 247] on div "Please also bring two forms of ID [DATE]. Most bring ss card and license, but o…" at bounding box center [890, 244] width 134 height 9
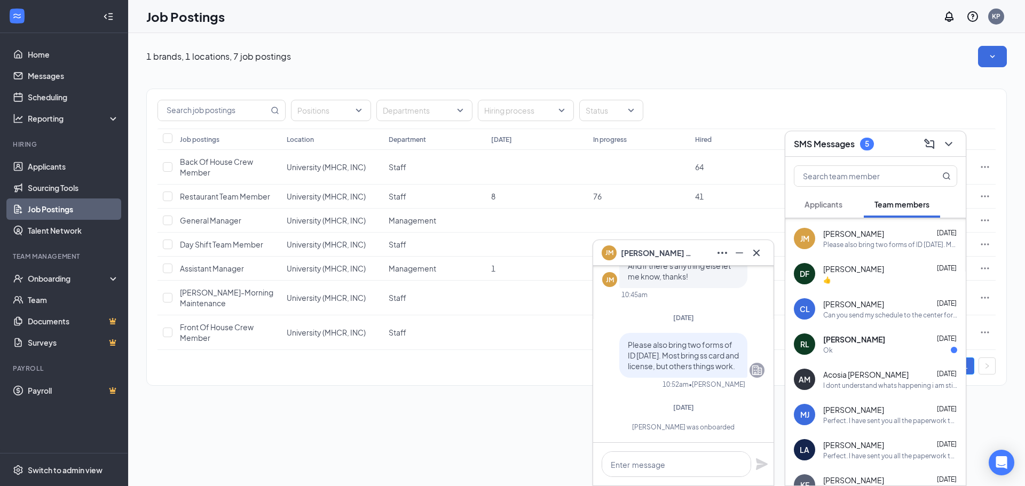
click at [853, 337] on span "[PERSON_NAME]" at bounding box center [854, 339] width 62 height 11
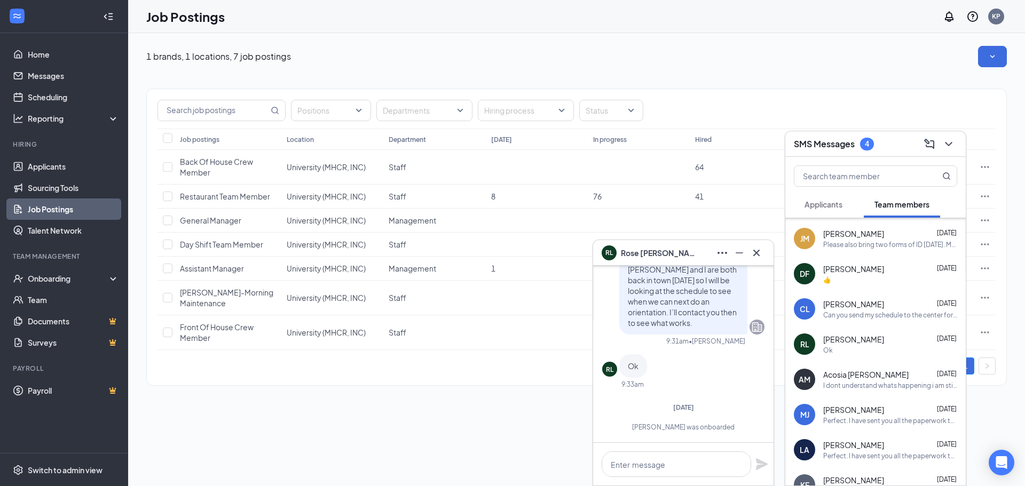
click at [874, 318] on div "Can you send my schedule to the center for this week please" at bounding box center [890, 315] width 134 height 9
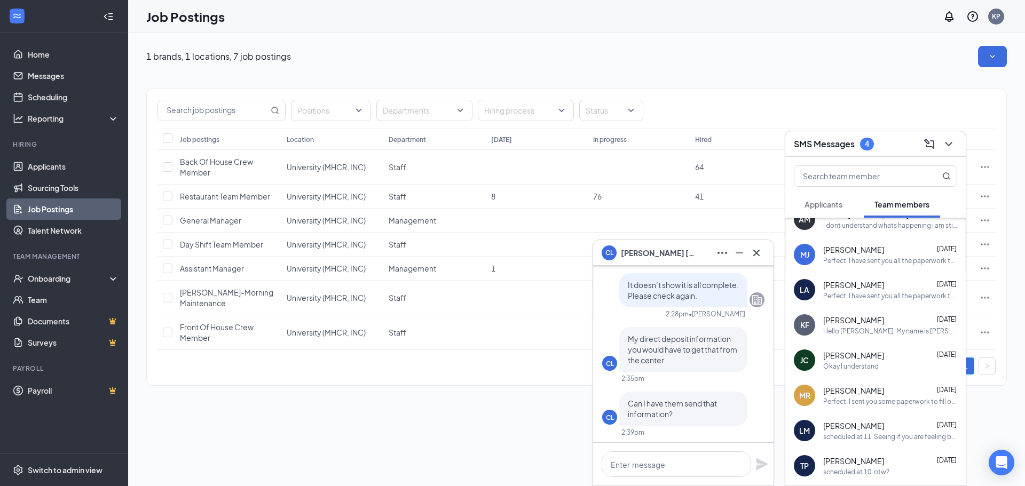
scroll to position [299, 0]
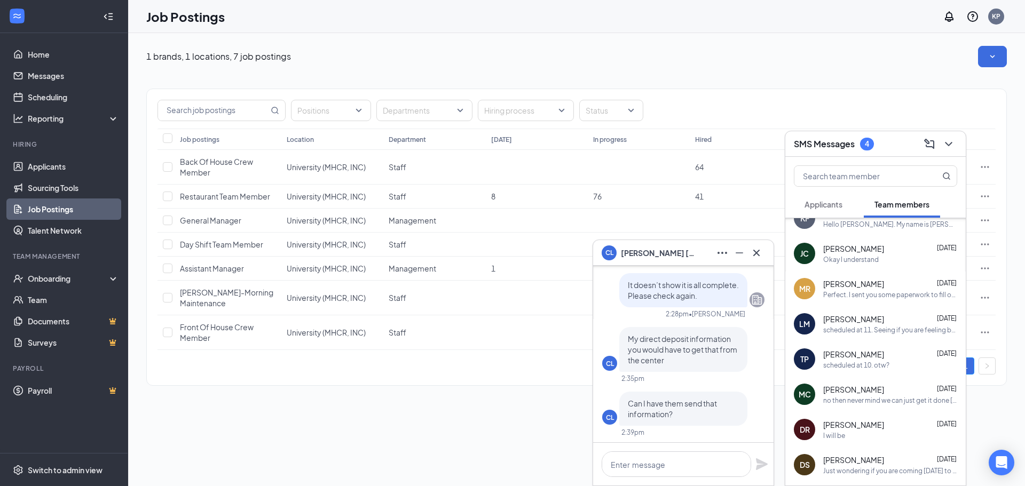
click at [914, 333] on div "scheduled at 11. Seeing if you are feeling better and otw? If not, in the futur…" at bounding box center [890, 330] width 134 height 9
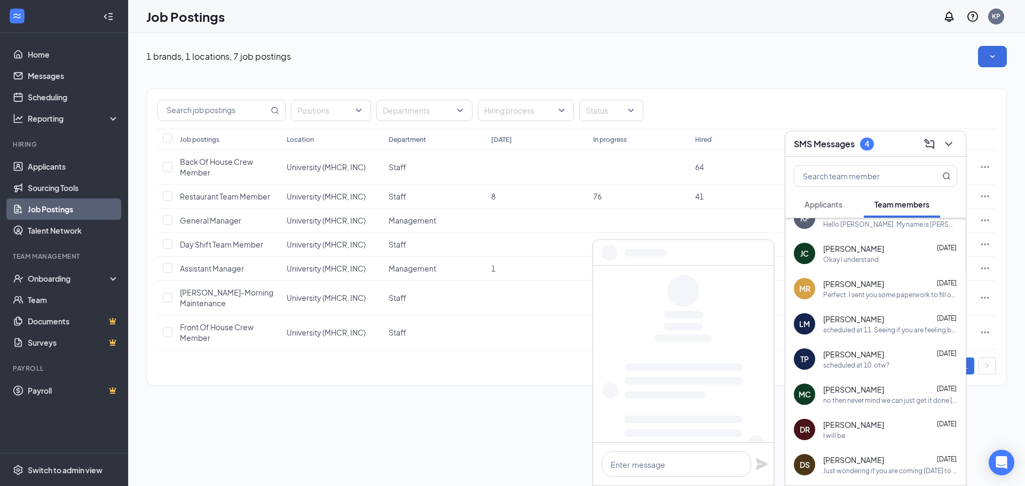
scroll to position [0, 0]
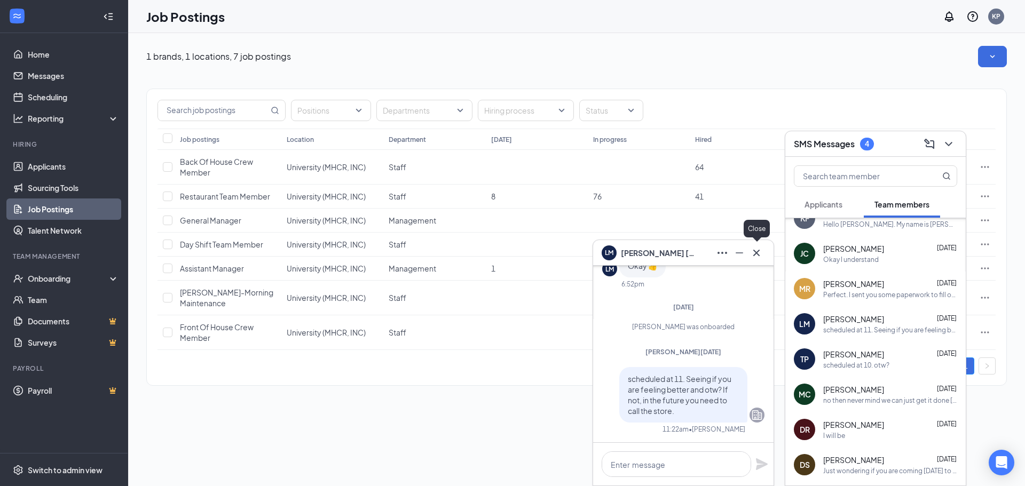
click at [763, 255] on button at bounding box center [756, 252] width 17 height 17
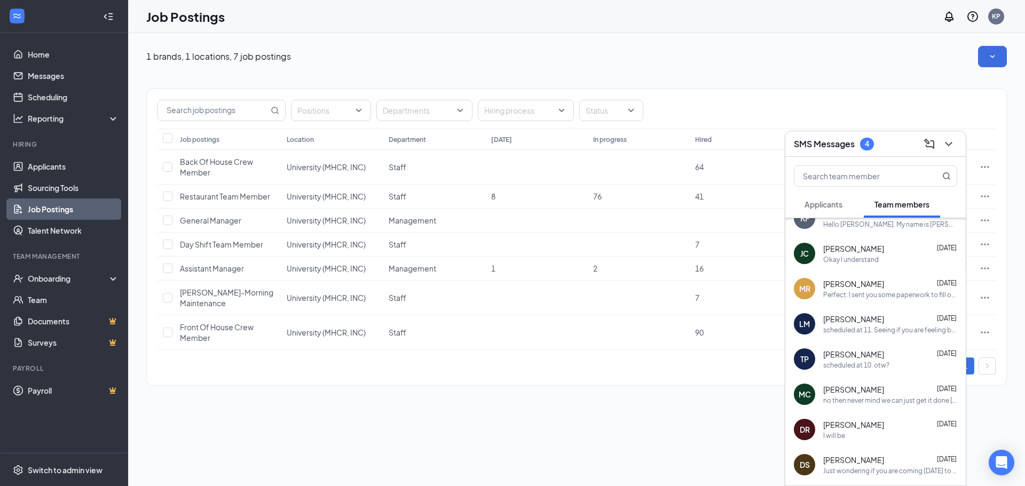
click at [878, 363] on div "scheduled at 10. otw?" at bounding box center [856, 365] width 66 height 9
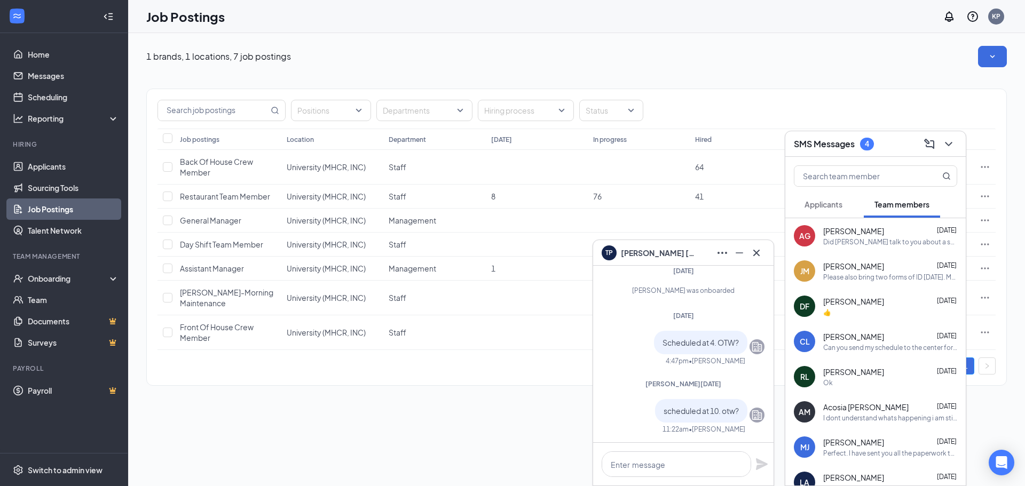
click at [765, 256] on div "TP Travis Powell" at bounding box center [683, 253] width 180 height 26
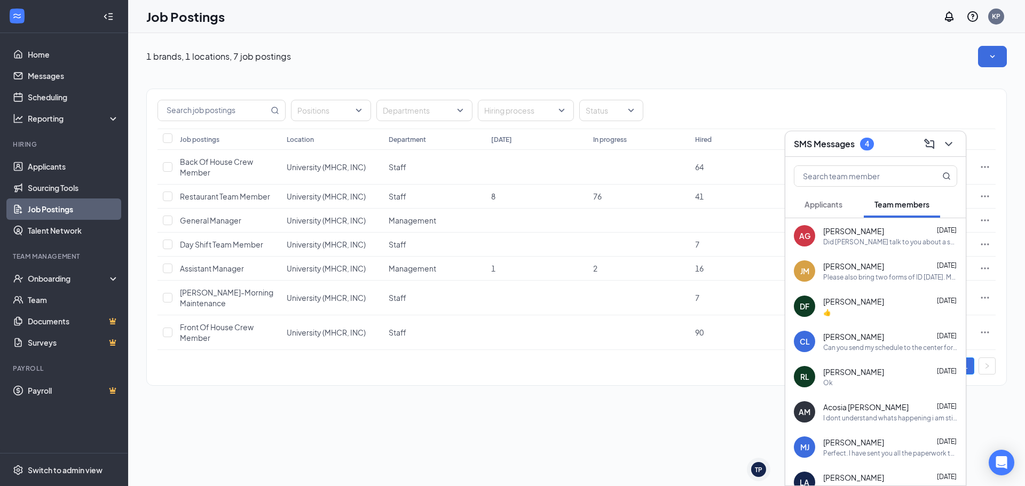
click at [879, 245] on div "Did Marie talk to you about a schedule for this week?" at bounding box center [890, 241] width 134 height 9
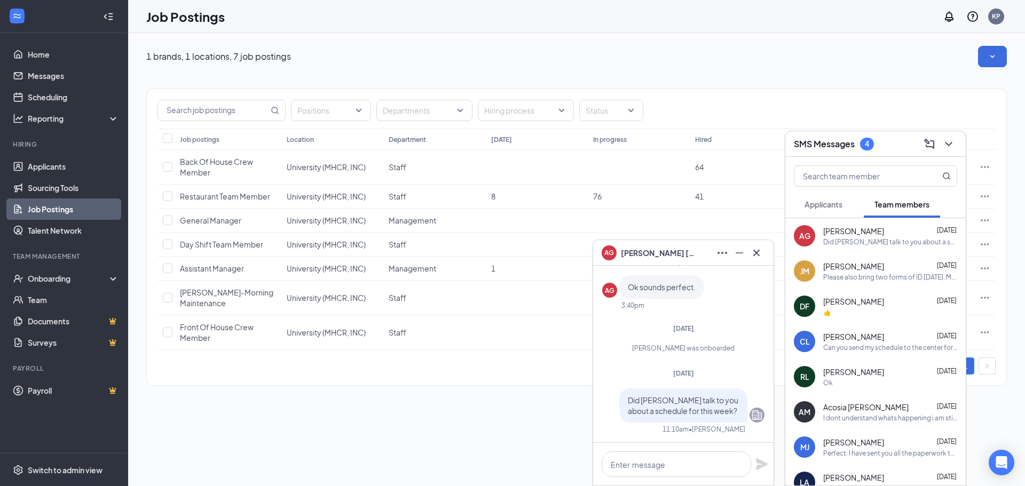
click at [762, 256] on icon "Cross" at bounding box center [756, 253] width 13 height 13
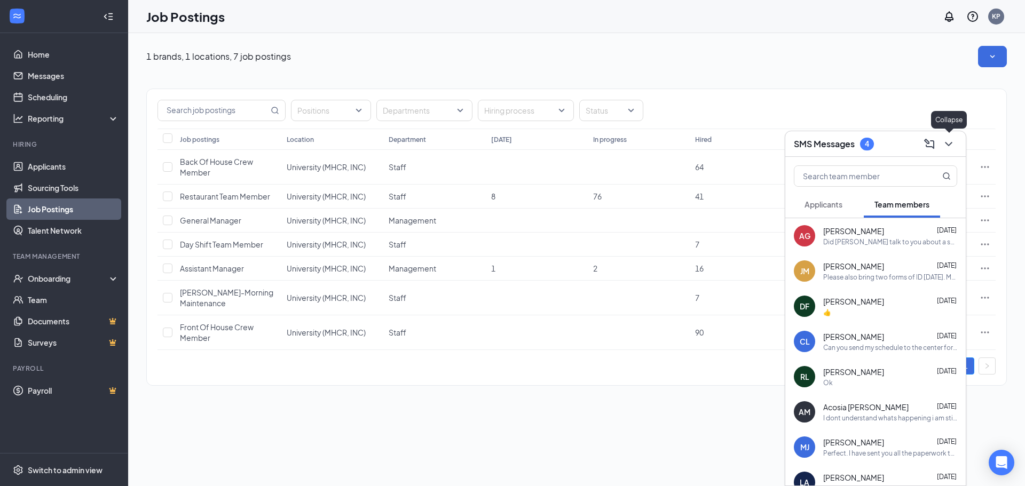
click at [947, 140] on icon "ChevronDown" at bounding box center [948, 144] width 13 height 13
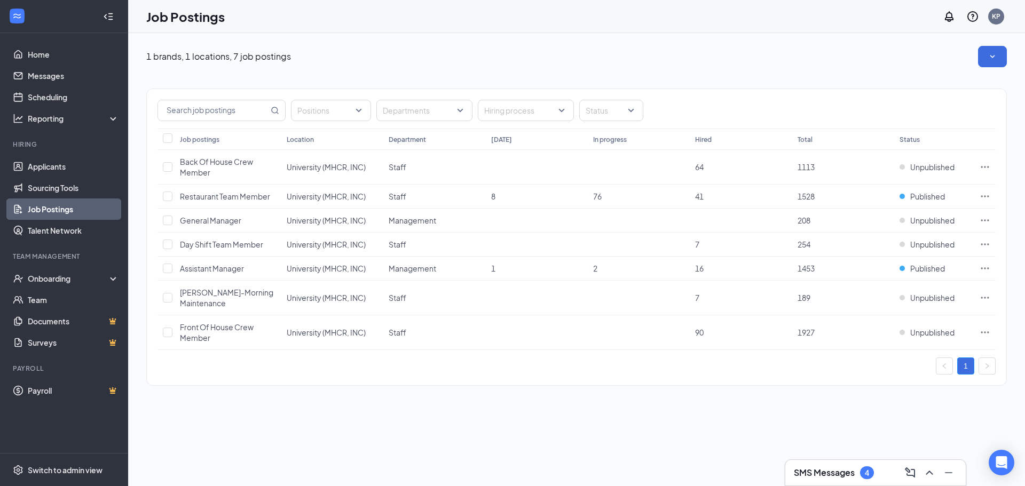
click at [867, 462] on div "SMS Messages 4" at bounding box center [875, 473] width 180 height 26
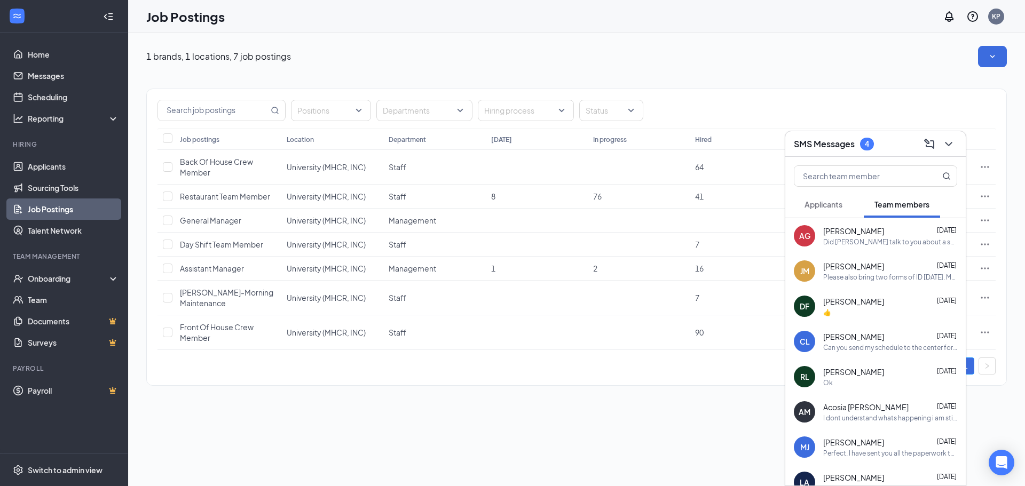
click at [824, 207] on span "Applicants" at bounding box center [823, 205] width 38 height 10
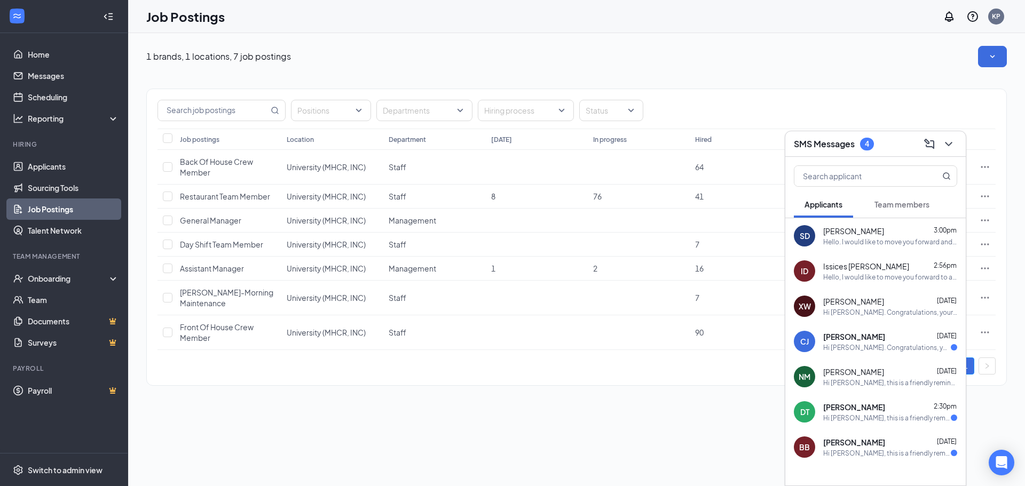
click at [956, 150] on div at bounding box center [947, 144] width 19 height 17
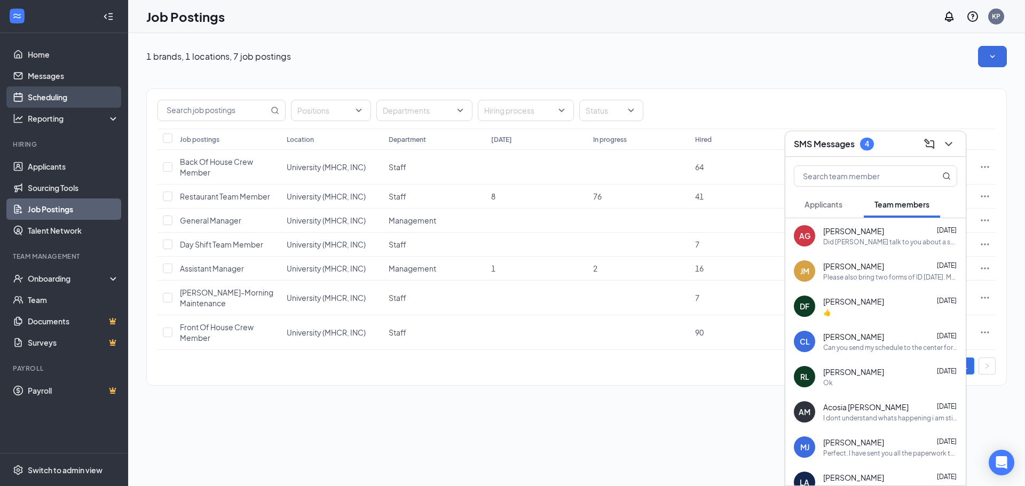
click at [54, 96] on link "Scheduling" at bounding box center [73, 96] width 91 height 21
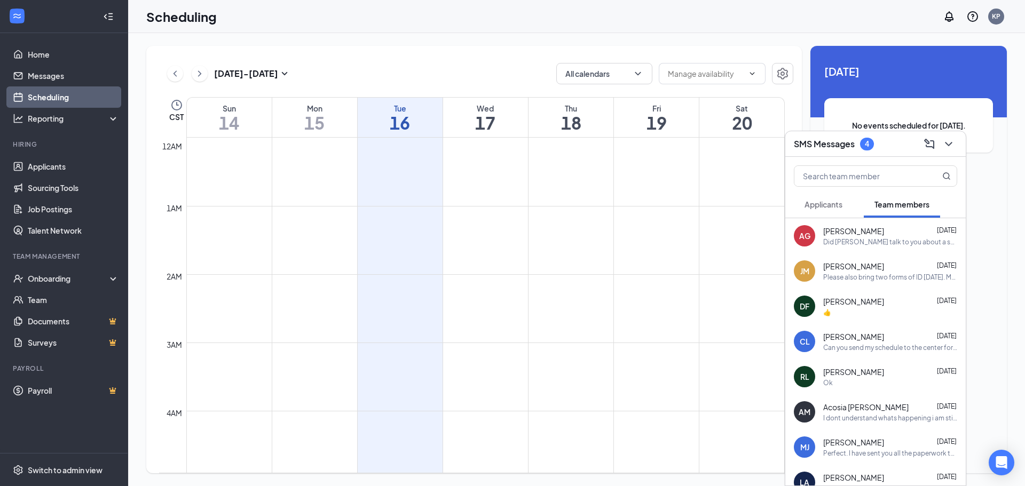
scroll to position [525, 0]
click at [954, 140] on icon "ChevronDown" at bounding box center [948, 144] width 13 height 13
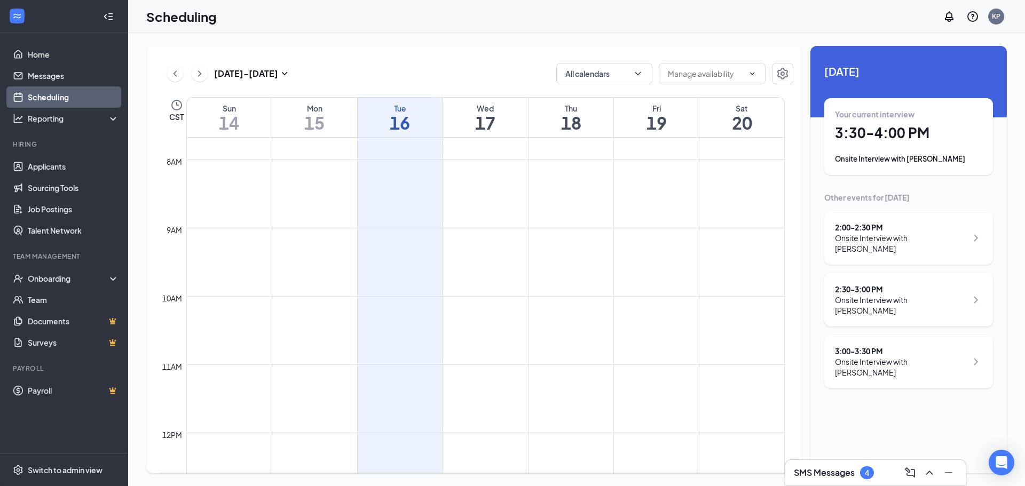
click at [888, 472] on div "SMS Messages 4" at bounding box center [874, 472] width 163 height 17
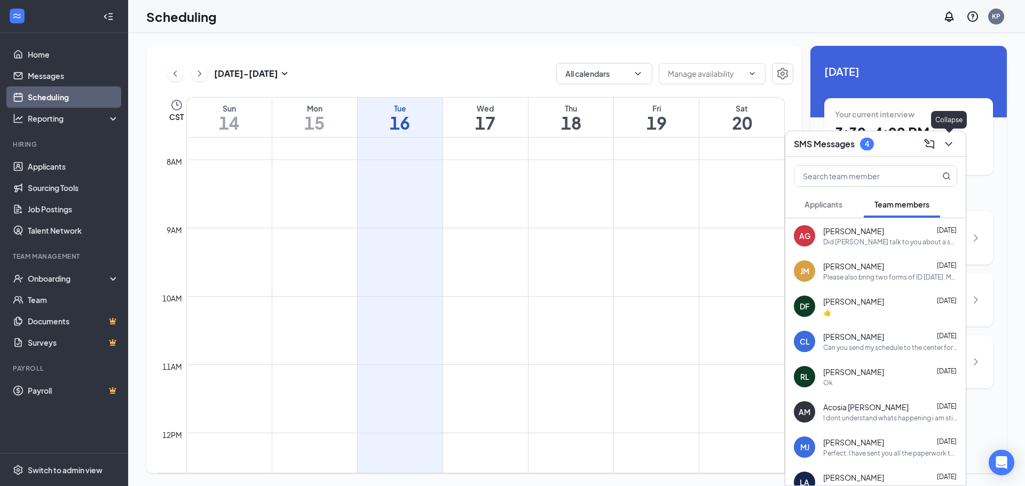
click at [949, 140] on icon "ChevronDown" at bounding box center [948, 144] width 13 height 13
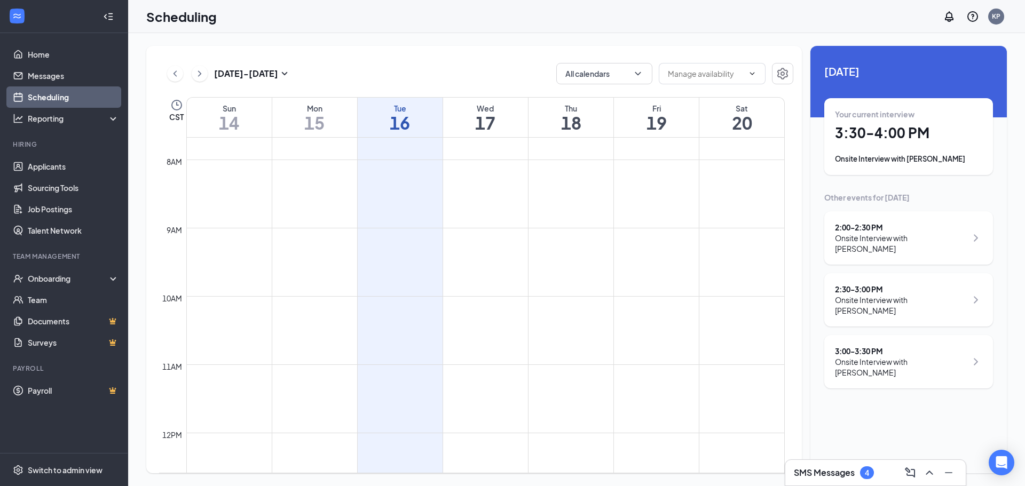
click at [939, 164] on div "Onsite Interview with [PERSON_NAME]" at bounding box center [908, 159] width 147 height 11
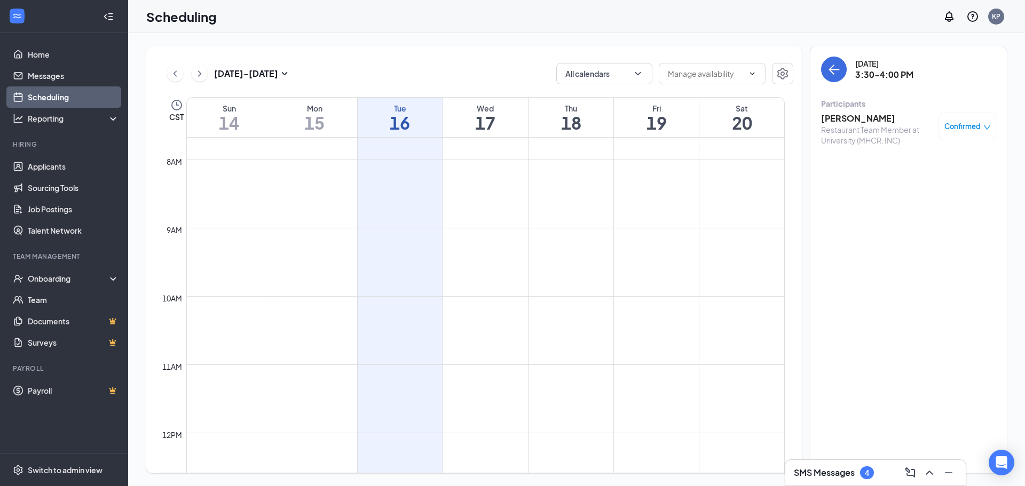
click at [870, 124] on div "Restaurant Team Member at University (MHCR, INC)" at bounding box center [877, 134] width 112 height 21
click at [870, 118] on h3 "[PERSON_NAME]" at bounding box center [877, 119] width 112 height 12
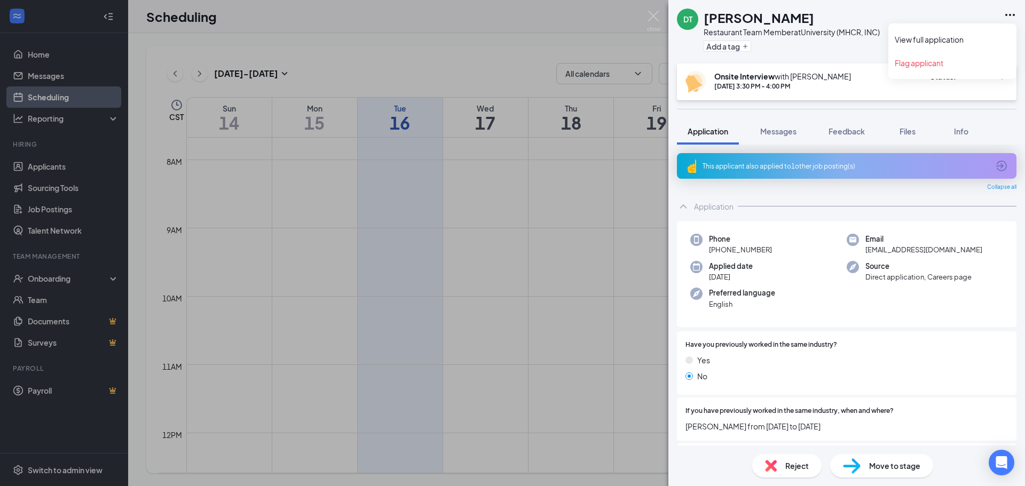
click at [1008, 10] on icon "Ellipses" at bounding box center [1009, 15] width 13 height 13
click at [967, 37] on link "View full application" at bounding box center [951, 39] width 115 height 11
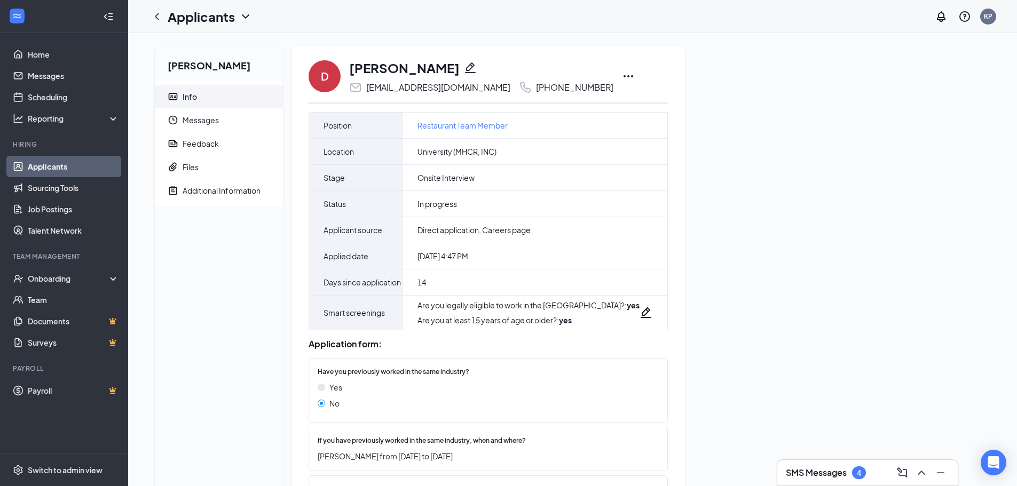
click at [622, 79] on icon "Ellipses" at bounding box center [628, 76] width 13 height 13
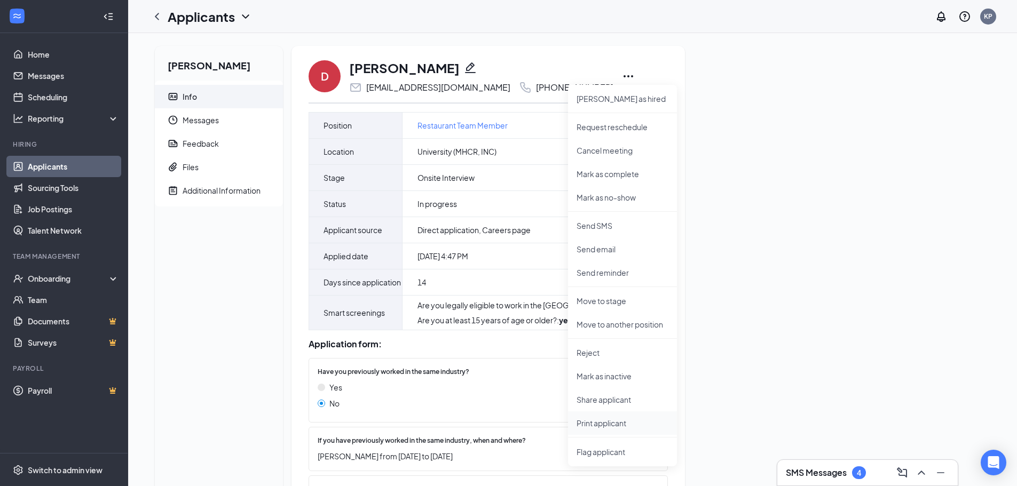
click at [599, 417] on li "Print applicant" at bounding box center [622, 422] width 109 height 23
